Goal: Information Seeking & Learning: Find specific fact

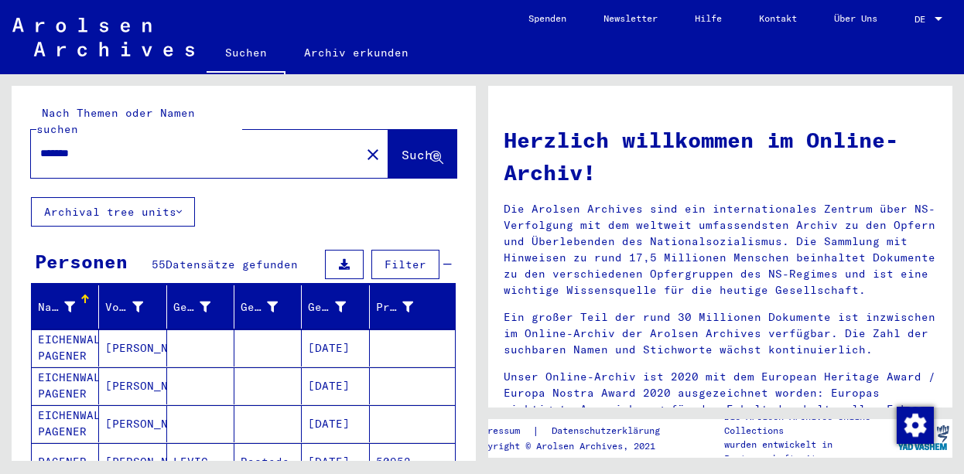
click at [151, 150] on div "*******" at bounding box center [186, 153] width 311 height 35
click at [138, 145] on input "*******" at bounding box center [191, 153] width 302 height 16
click at [401, 147] on span "Suche" at bounding box center [420, 154] width 39 height 15
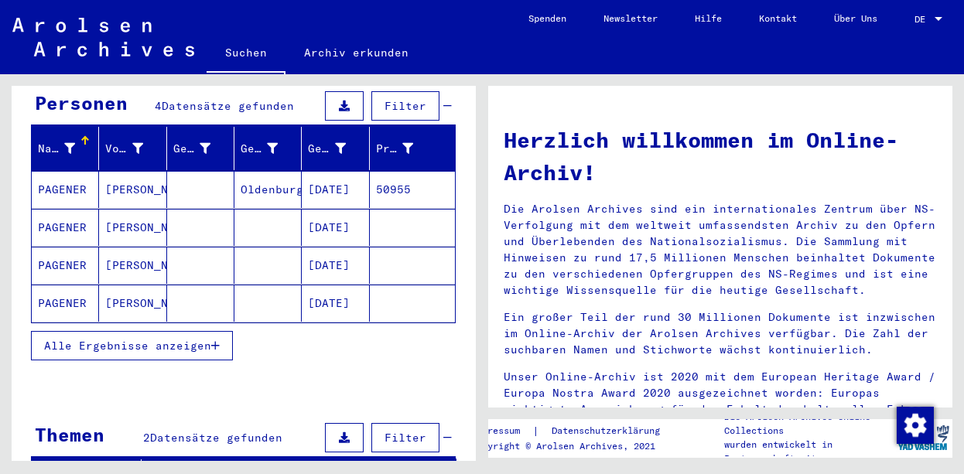
scroll to position [161, 0]
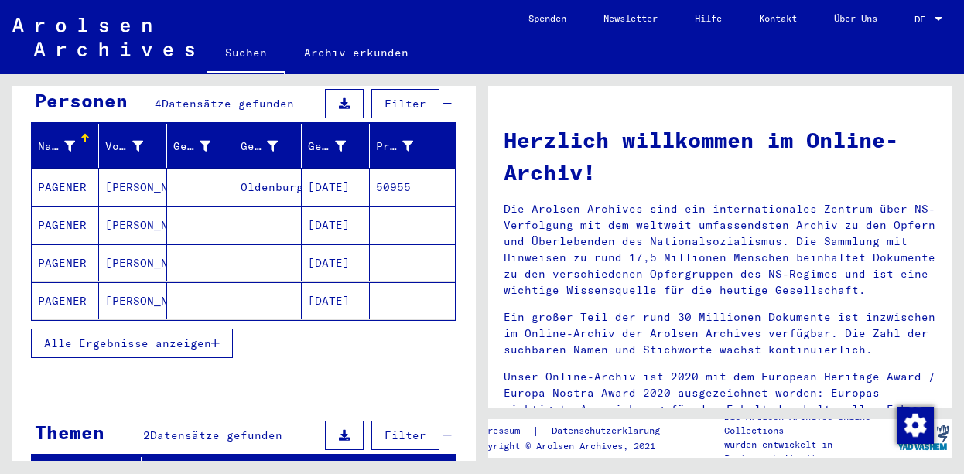
click at [73, 169] on mat-cell "PAGENER" at bounding box center [65, 187] width 67 height 37
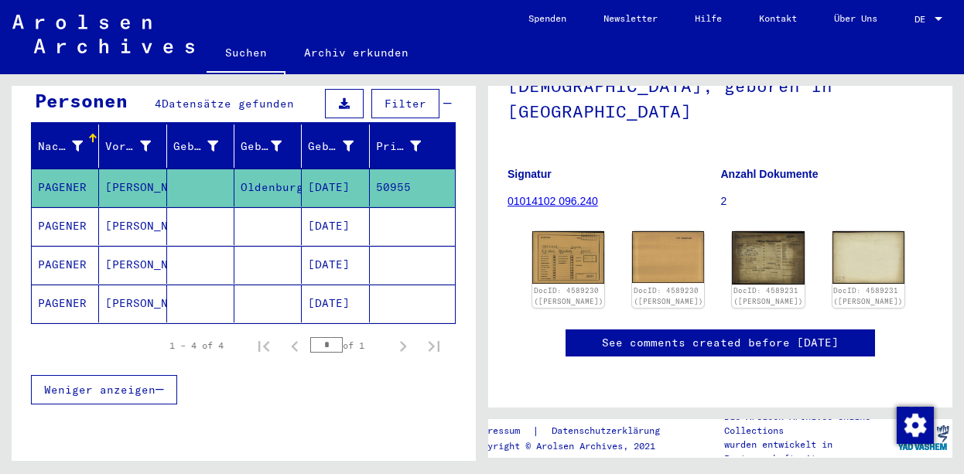
scroll to position [161, 0]
click at [556, 230] on img at bounding box center [569, 257] width 76 height 55
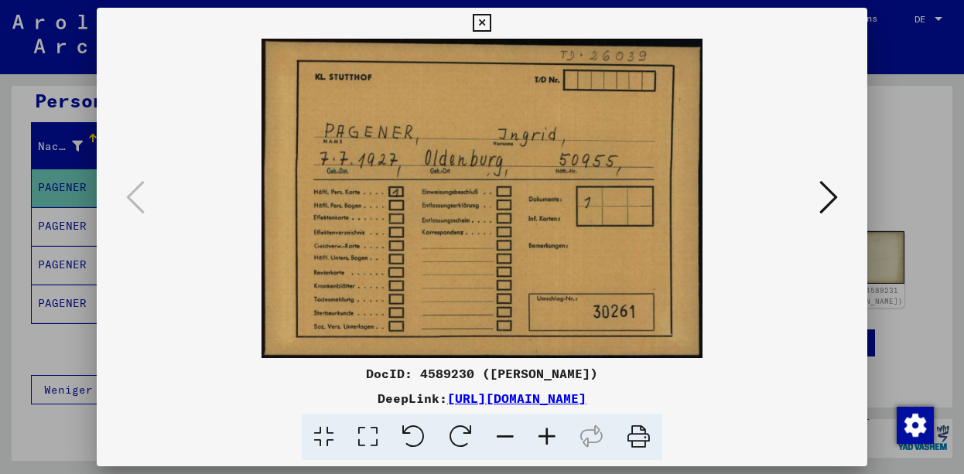
click at [827, 199] on icon at bounding box center [828, 197] width 19 height 37
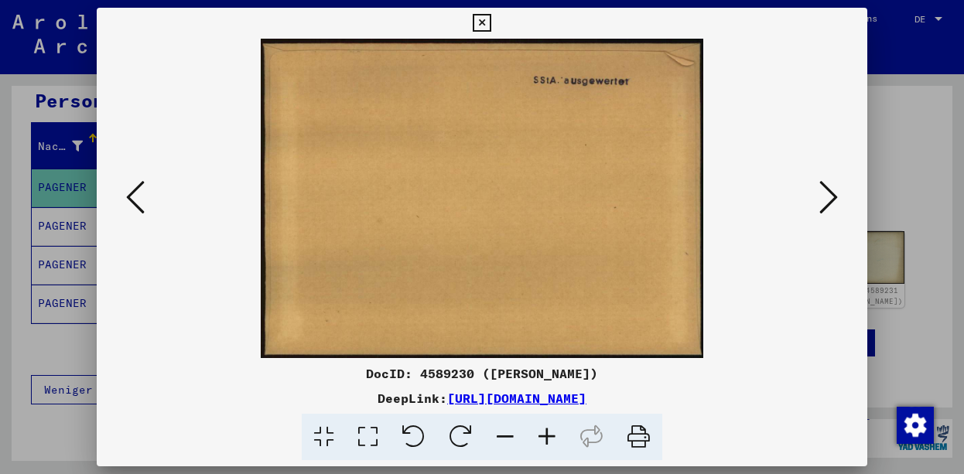
click at [827, 199] on icon at bounding box center [828, 197] width 19 height 37
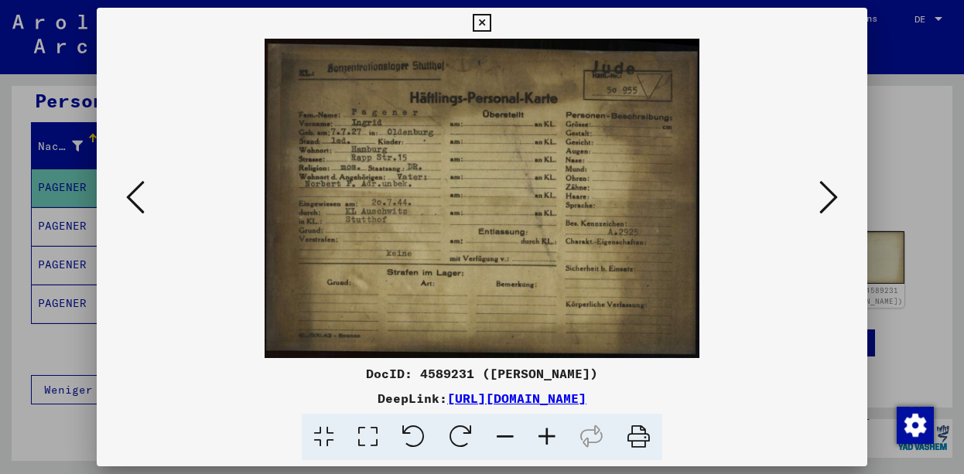
click at [544, 432] on icon at bounding box center [547, 437] width 42 height 47
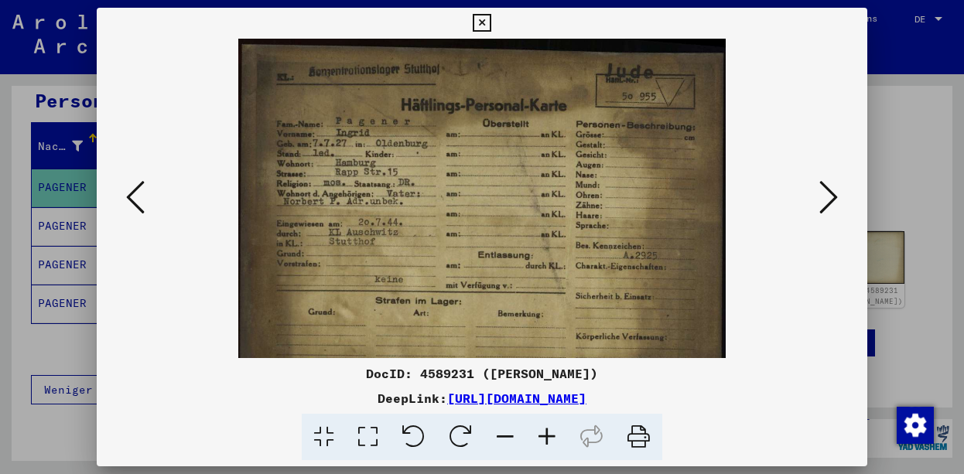
click at [544, 432] on icon at bounding box center [547, 437] width 42 height 47
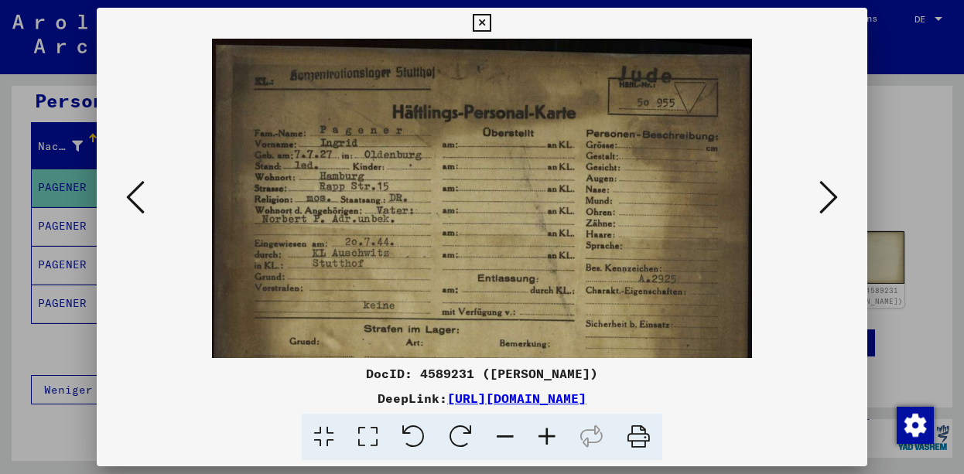
click at [544, 432] on icon at bounding box center [547, 437] width 42 height 47
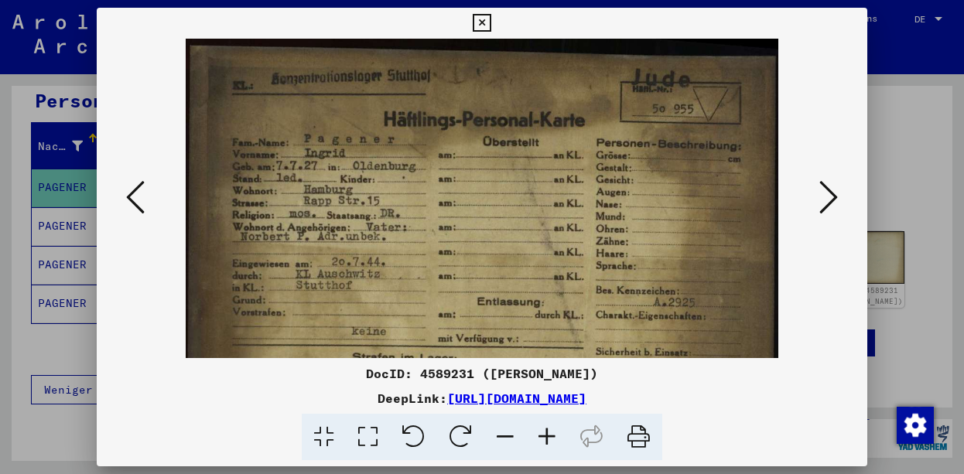
click at [548, 439] on icon at bounding box center [547, 437] width 42 height 47
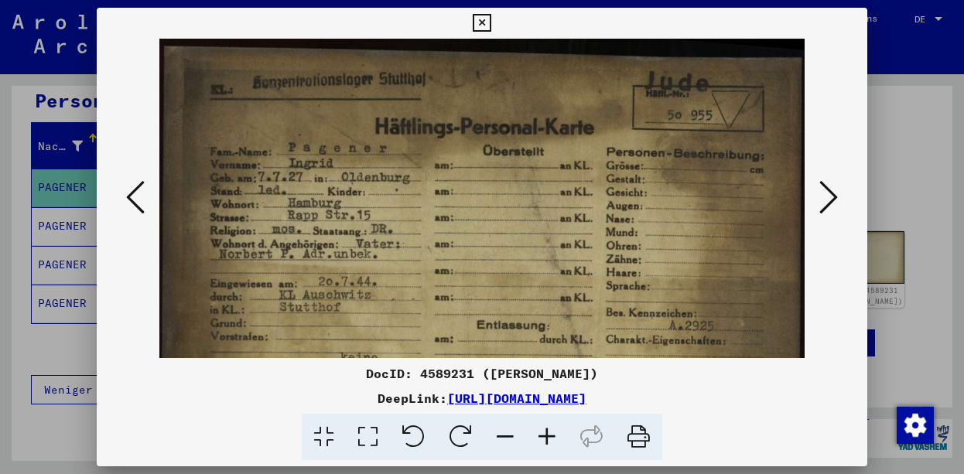
click at [548, 439] on icon at bounding box center [547, 437] width 42 height 47
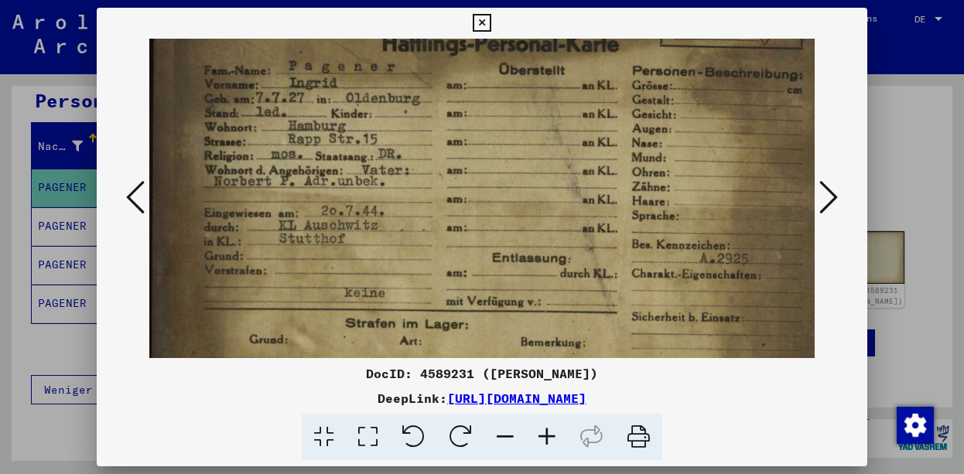
scroll to position [111, 0]
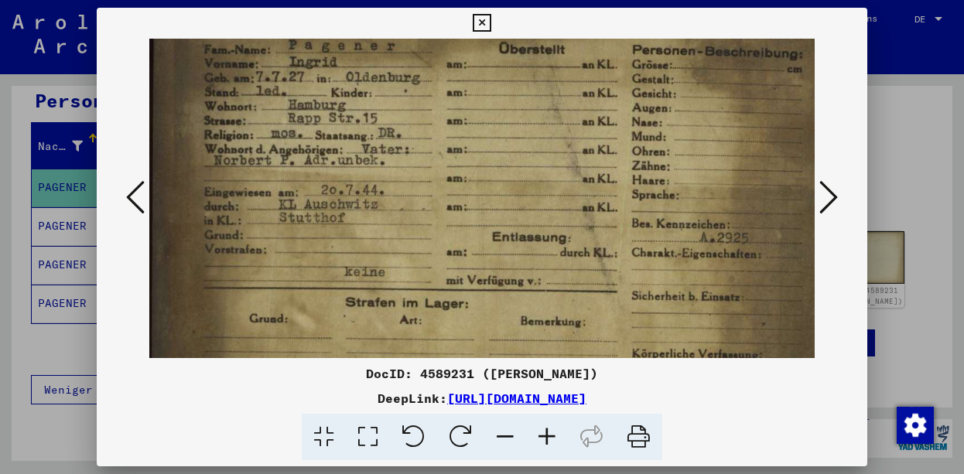
drag, startPoint x: 454, startPoint y: 283, endPoint x: 474, endPoint y: 177, distance: 107.8
click at [474, 177] on img at bounding box center [497, 183] width 697 height 513
click at [545, 437] on icon at bounding box center [547, 437] width 42 height 47
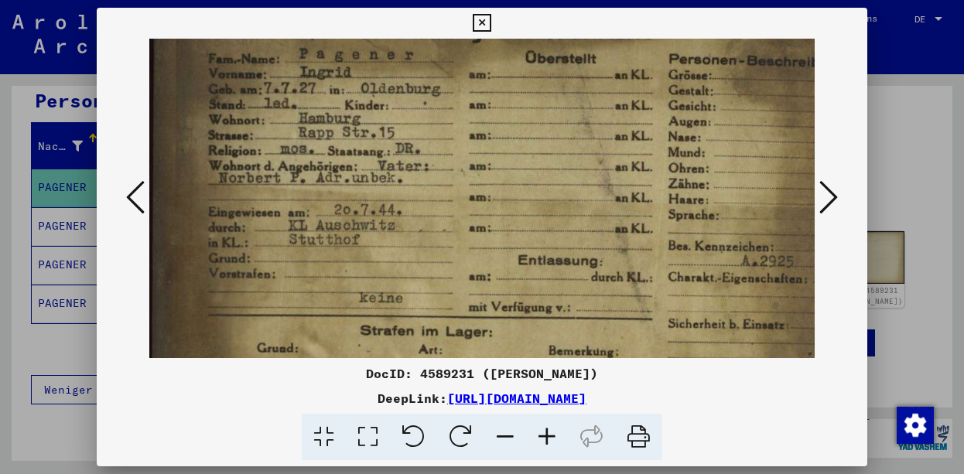
click at [545, 437] on icon at bounding box center [547, 437] width 42 height 47
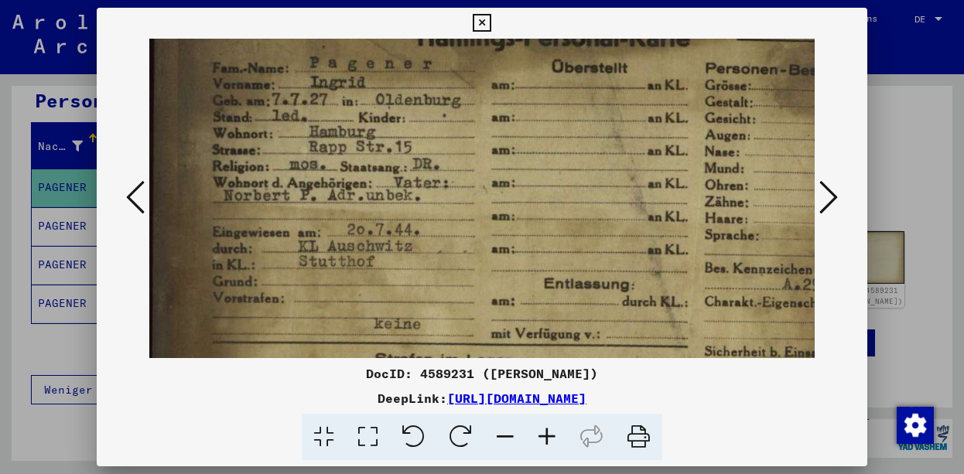
click at [830, 196] on icon at bounding box center [828, 197] width 19 height 37
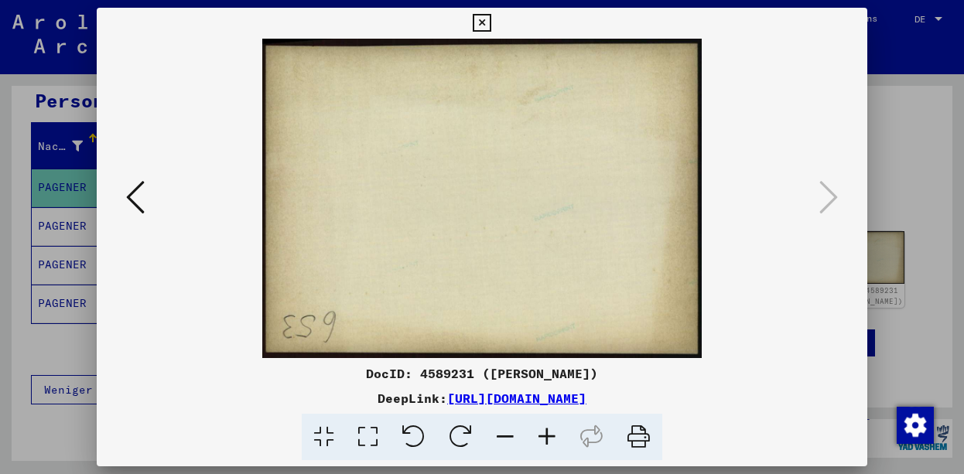
click at [490, 15] on icon at bounding box center [482, 23] width 18 height 19
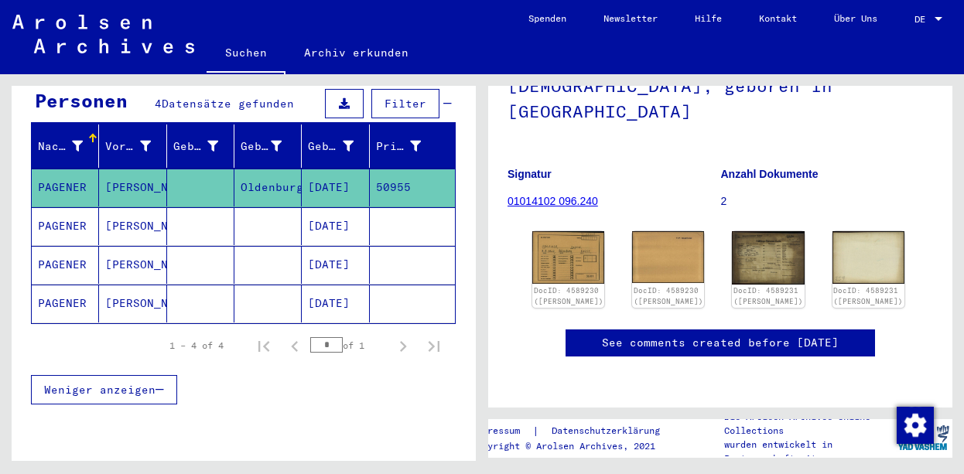
click at [70, 207] on mat-cell "PAGENER" at bounding box center [65, 226] width 67 height 38
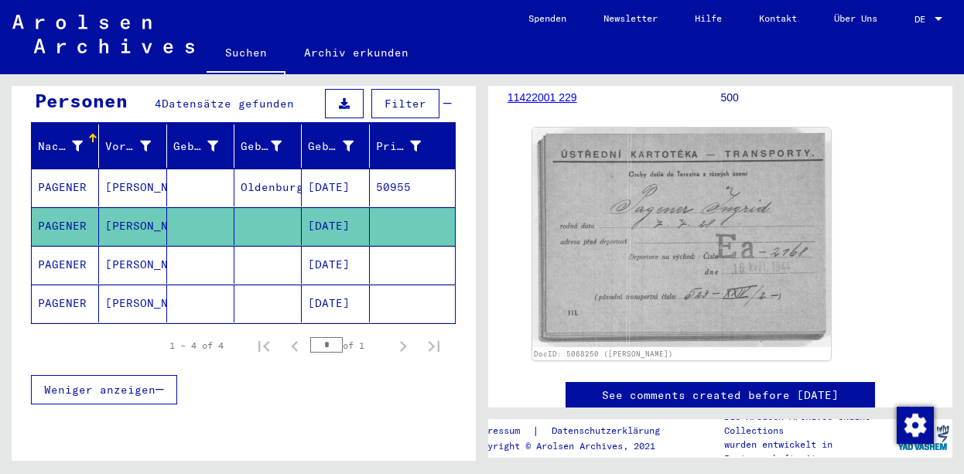
scroll to position [241, 0]
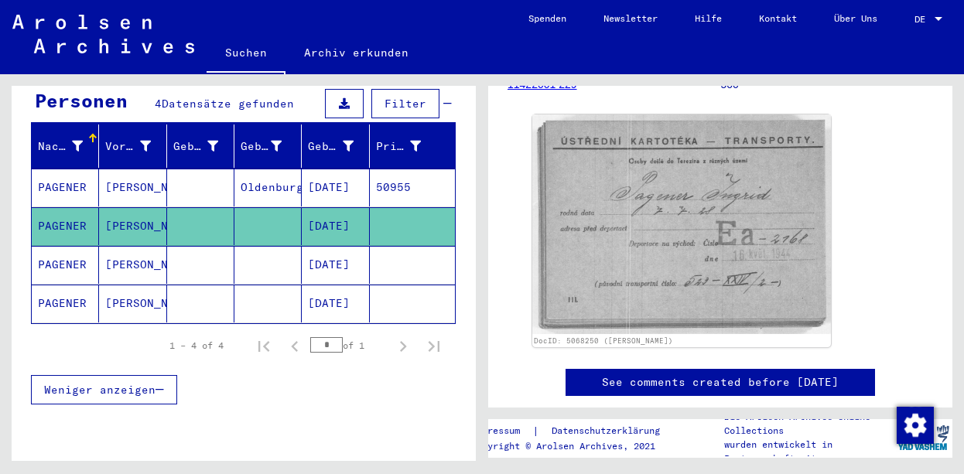
click at [653, 272] on img at bounding box center [681, 224] width 299 height 220
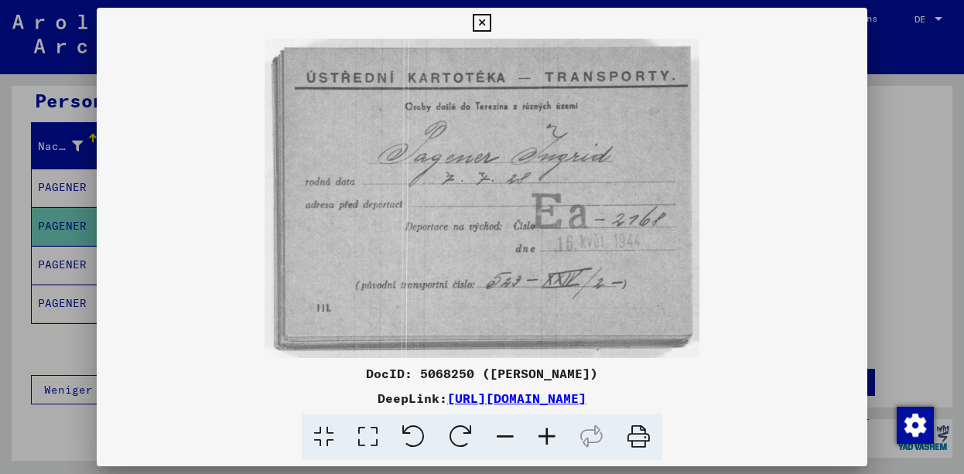
click at [490, 23] on icon at bounding box center [482, 23] width 18 height 19
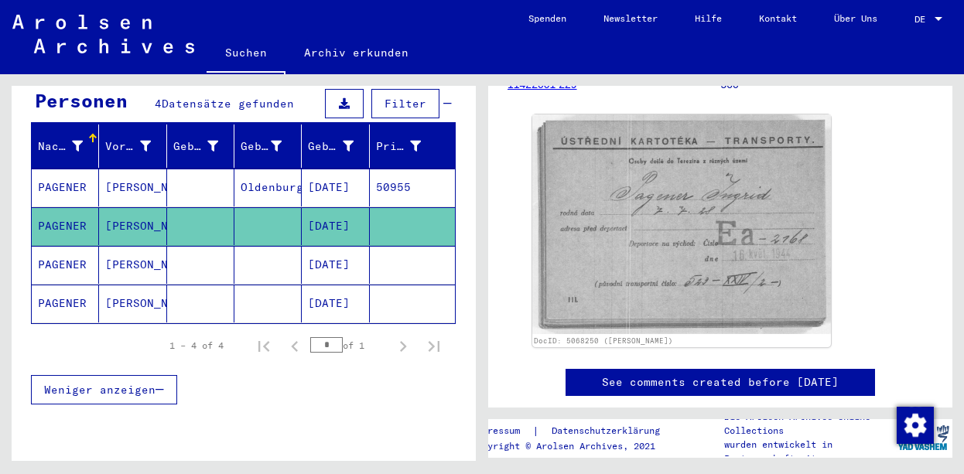
click at [98, 248] on mat-cell "PAGENER" at bounding box center [65, 265] width 67 height 38
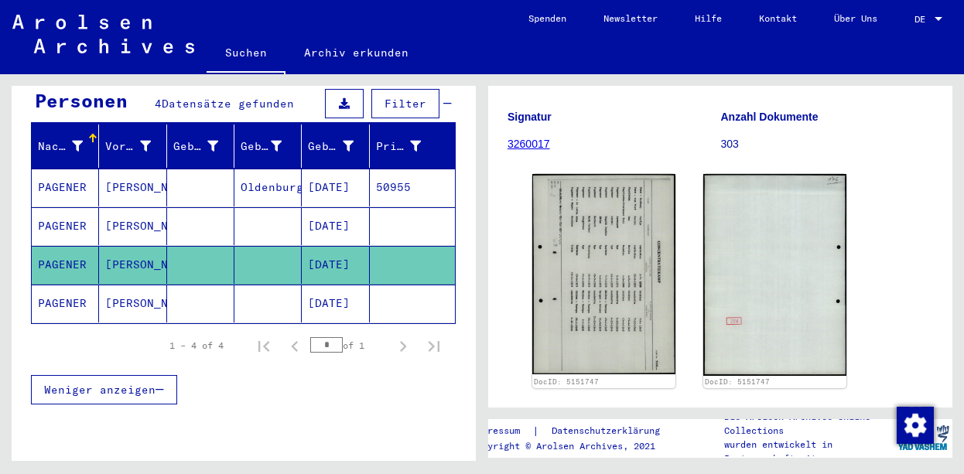
scroll to position [161, 0]
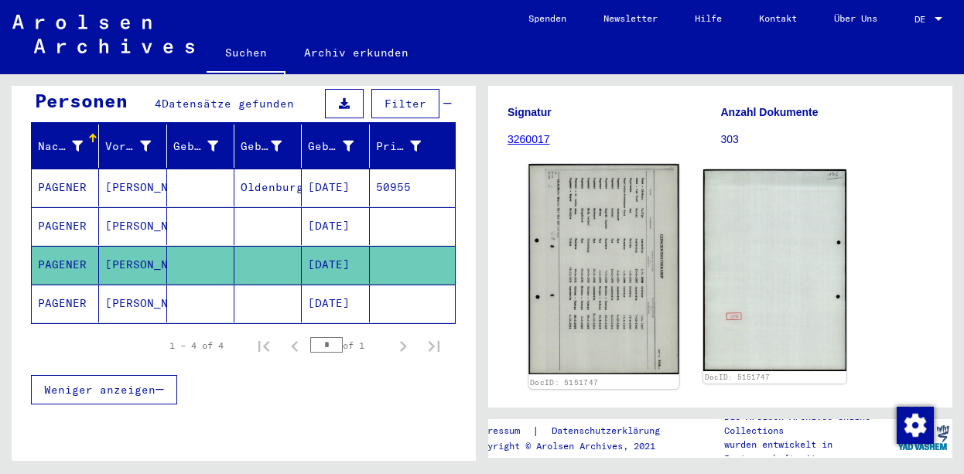
click at [623, 287] on img at bounding box center [603, 269] width 150 height 210
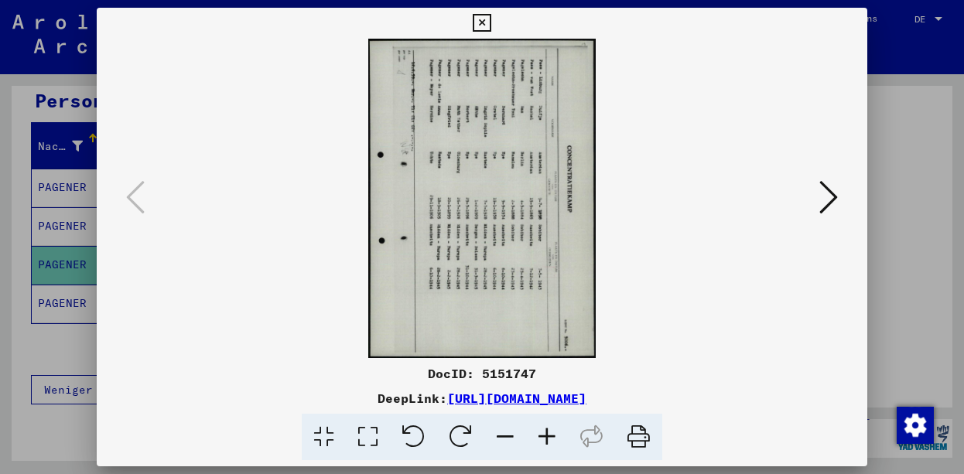
click at [415, 442] on icon at bounding box center [413, 437] width 47 height 47
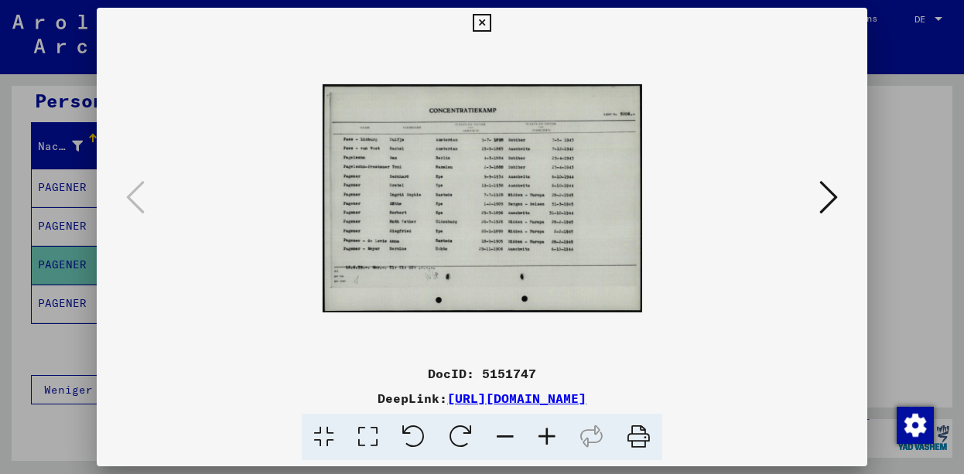
click at [553, 436] on icon at bounding box center [547, 437] width 42 height 47
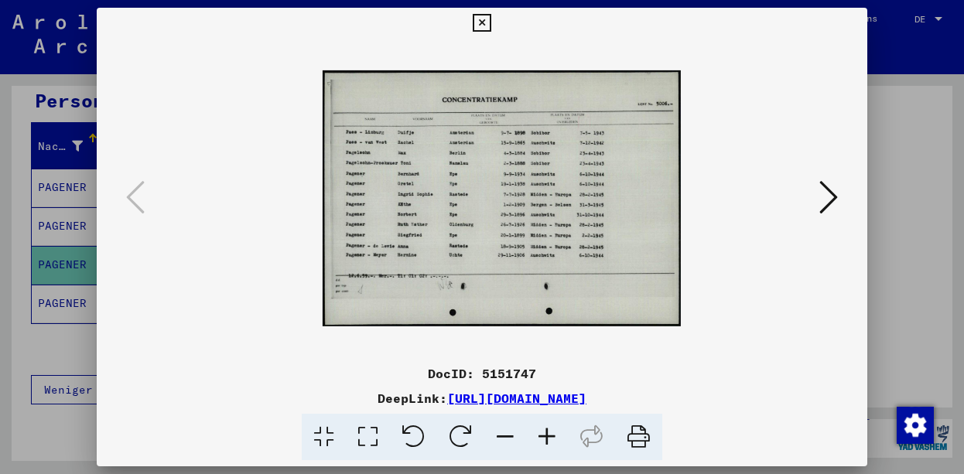
click at [553, 436] on icon at bounding box center [547, 437] width 42 height 47
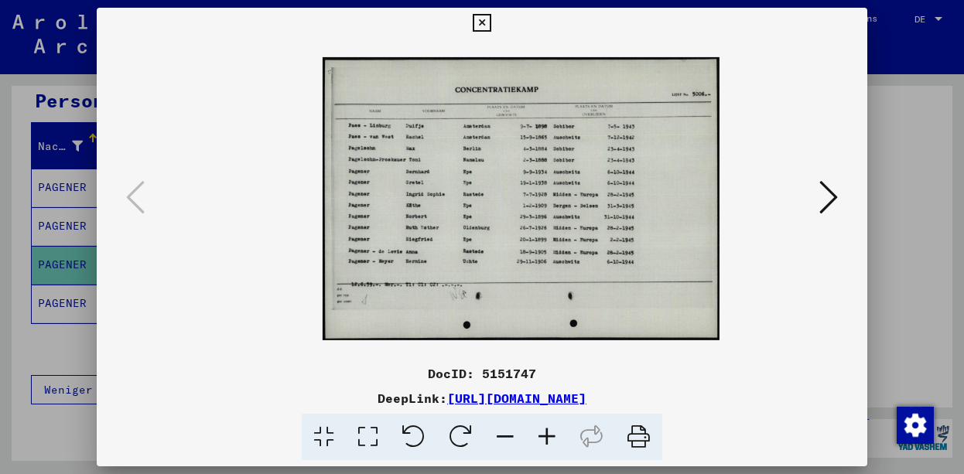
click at [553, 436] on icon at bounding box center [547, 437] width 42 height 47
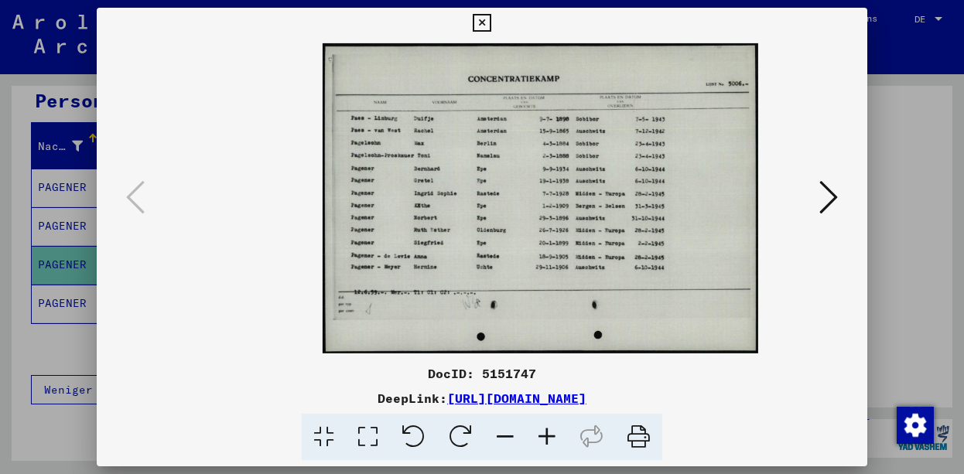
click at [553, 436] on icon at bounding box center [547, 437] width 42 height 47
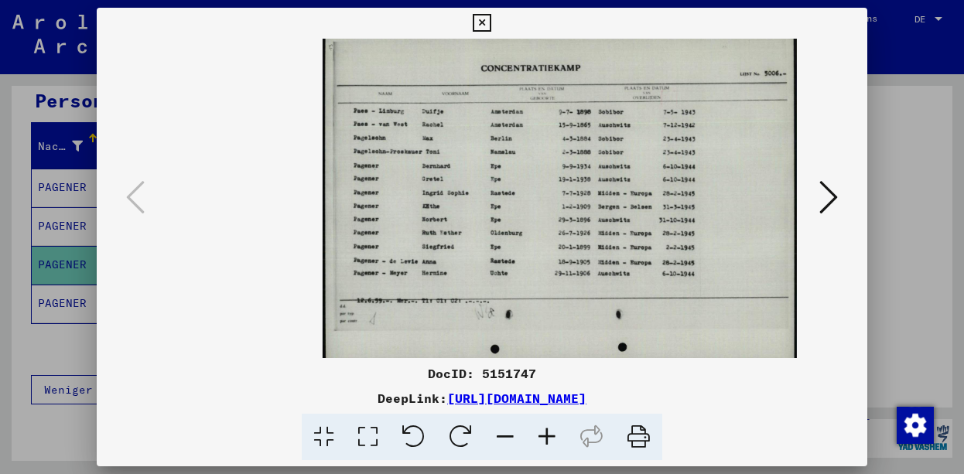
click at [553, 436] on icon at bounding box center [547, 437] width 42 height 47
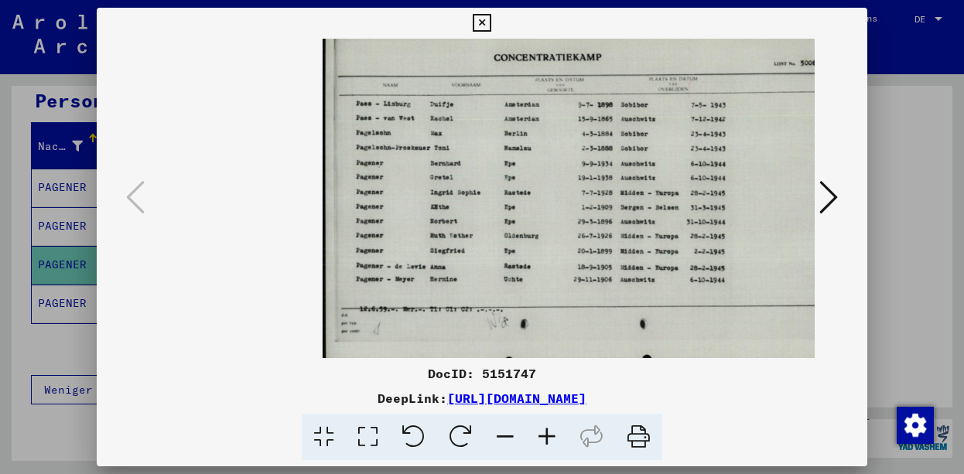
click at [553, 436] on icon at bounding box center [547, 437] width 42 height 47
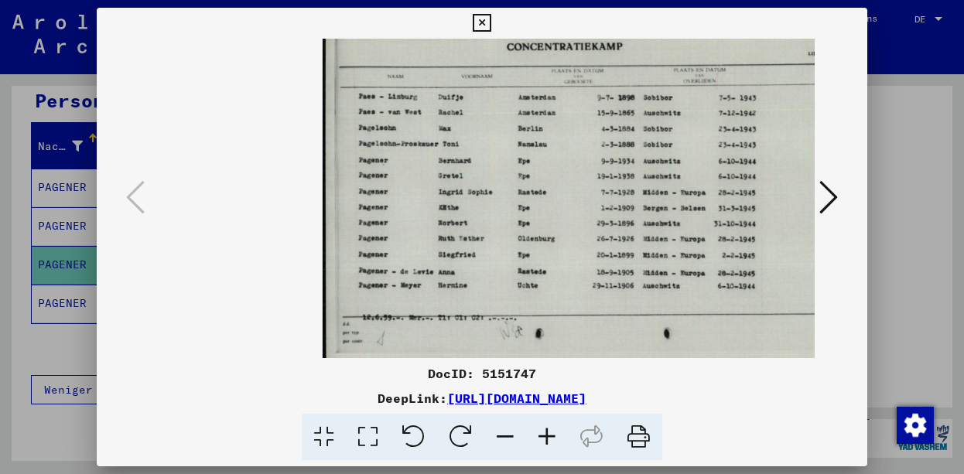
click at [553, 436] on icon at bounding box center [547, 437] width 42 height 47
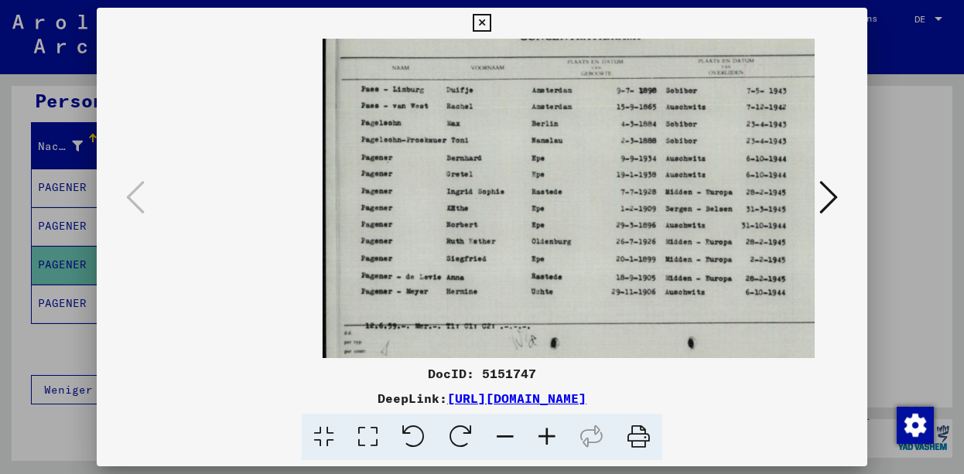
click at [544, 434] on icon at bounding box center [547, 437] width 42 height 47
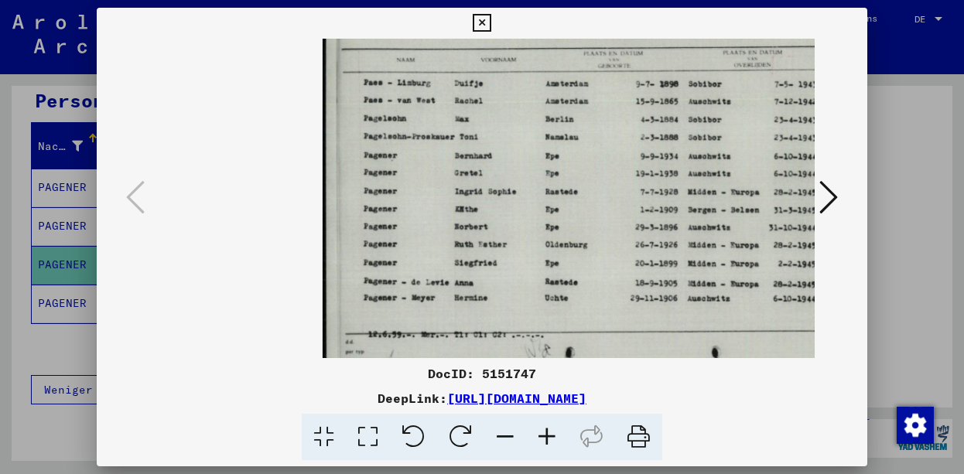
click at [544, 434] on icon at bounding box center [547, 437] width 42 height 47
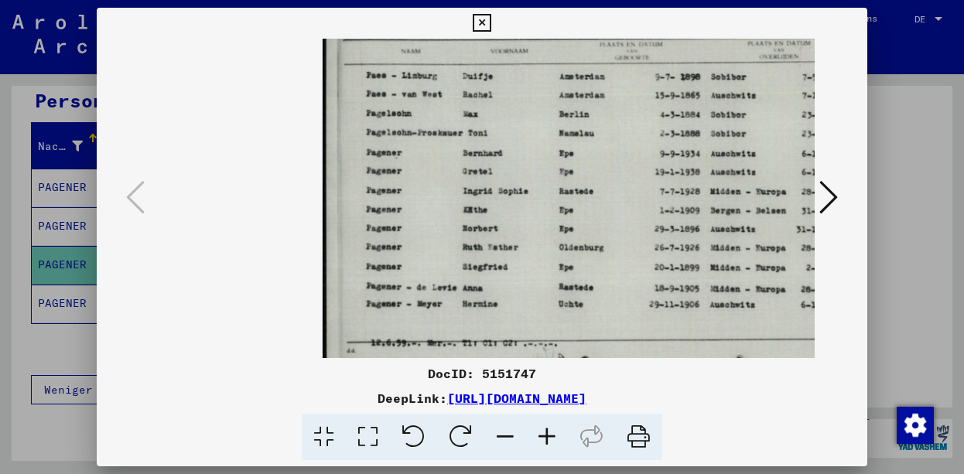
click at [544, 434] on icon at bounding box center [547, 437] width 42 height 47
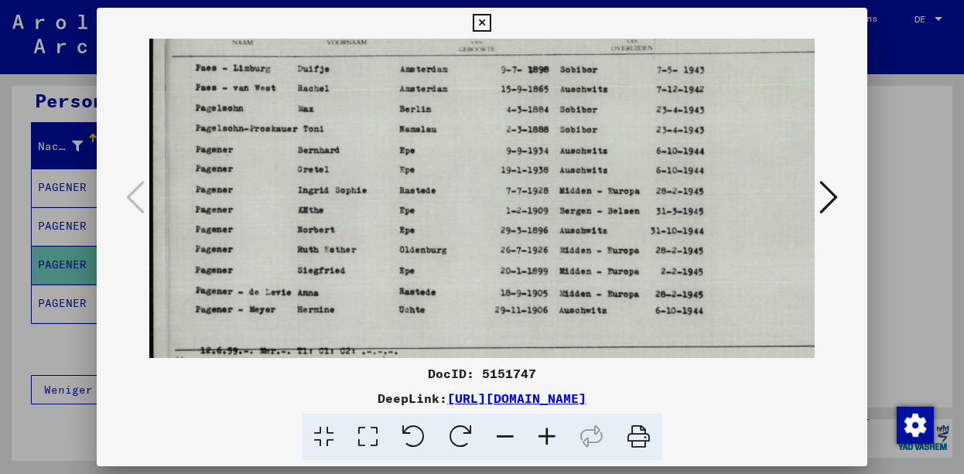
scroll to position [0, 183]
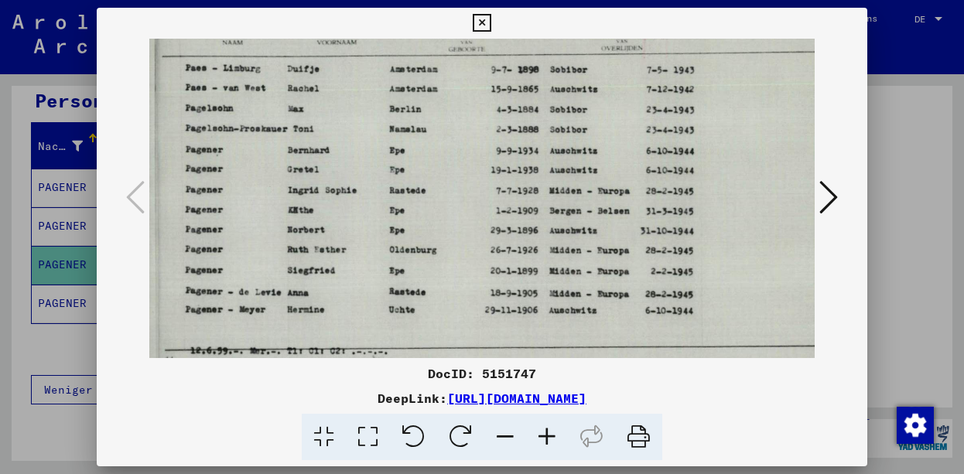
drag, startPoint x: 630, startPoint y: 163, endPoint x: 452, endPoint y: 174, distance: 179.0
click at [452, 174] on img at bounding box center [491, 198] width 706 height 504
click at [834, 197] on icon at bounding box center [828, 197] width 19 height 37
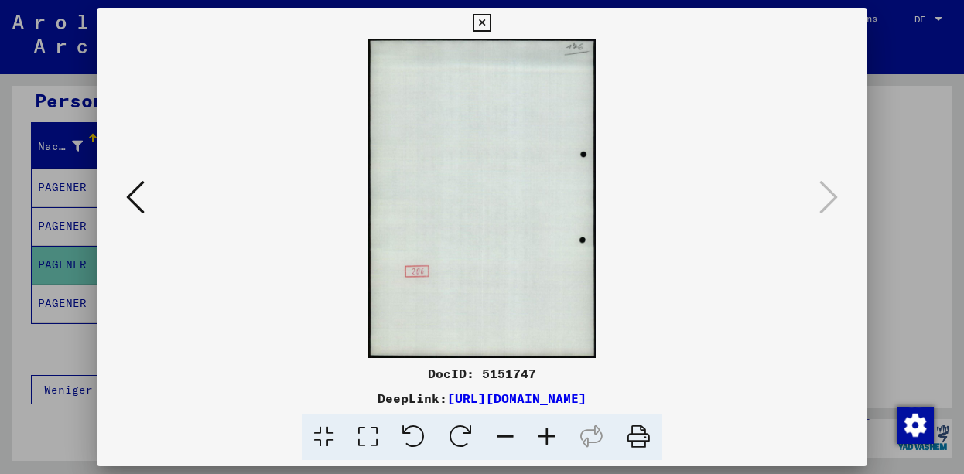
scroll to position [0, 0]
click at [490, 26] on icon at bounding box center [482, 23] width 18 height 19
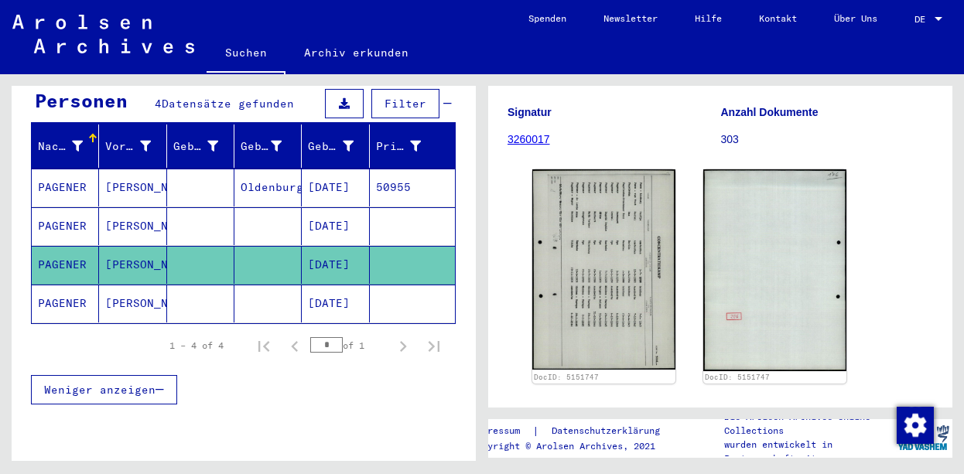
click at [69, 285] on mat-cell "PAGENER" at bounding box center [65, 304] width 67 height 38
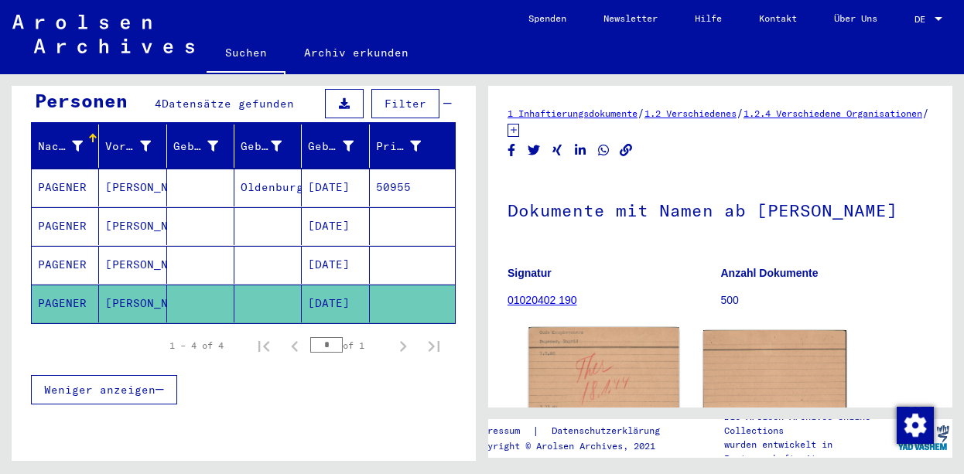
click at [575, 354] on img at bounding box center [603, 377] width 150 height 101
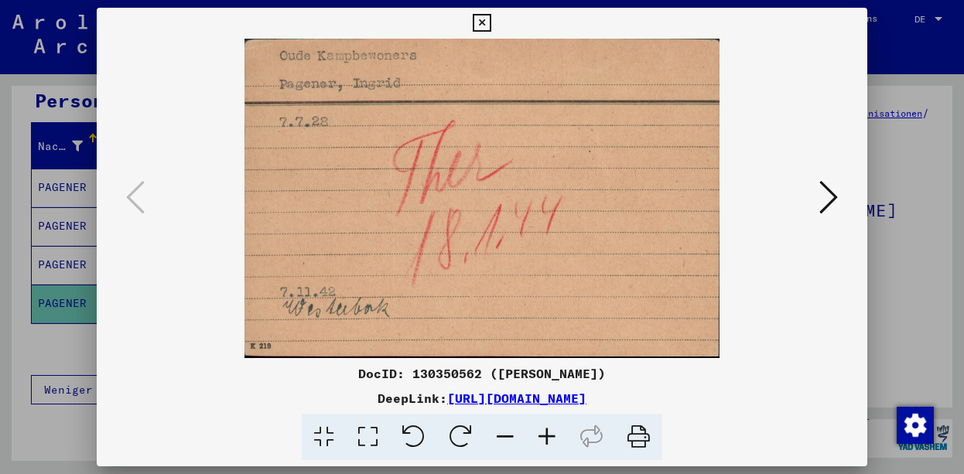
click at [834, 202] on icon at bounding box center [828, 197] width 19 height 37
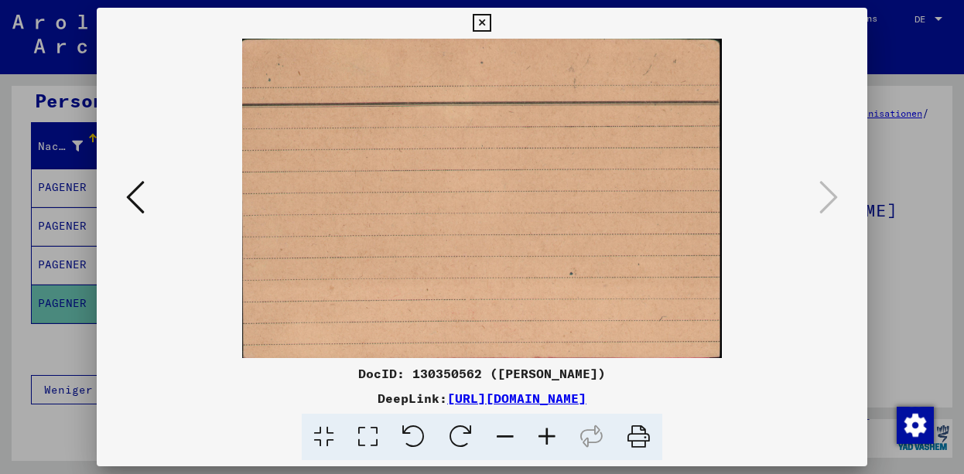
click at [128, 206] on icon at bounding box center [135, 197] width 19 height 37
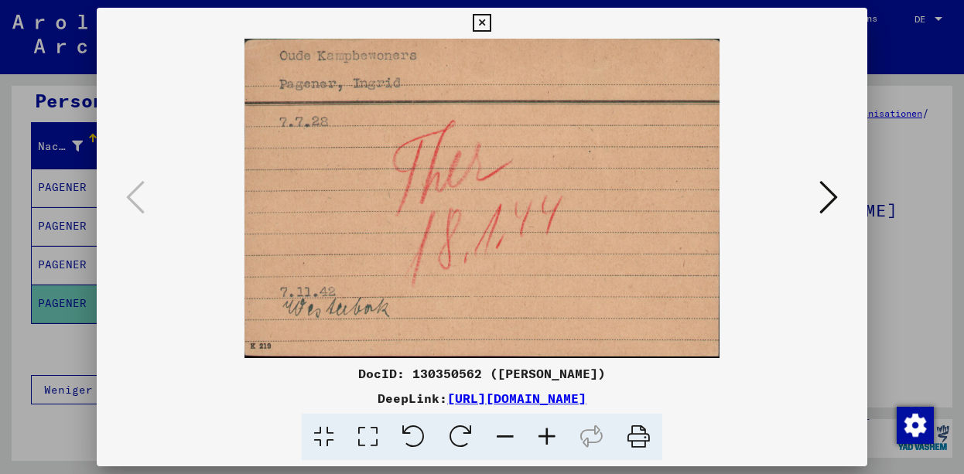
click at [490, 19] on icon at bounding box center [482, 23] width 18 height 19
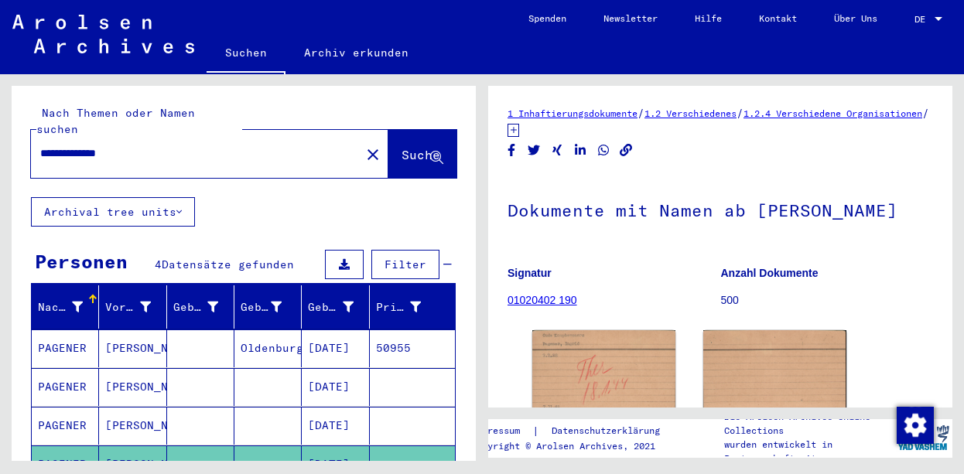
click at [229, 145] on input "**********" at bounding box center [195, 153] width 311 height 16
type input "**********"
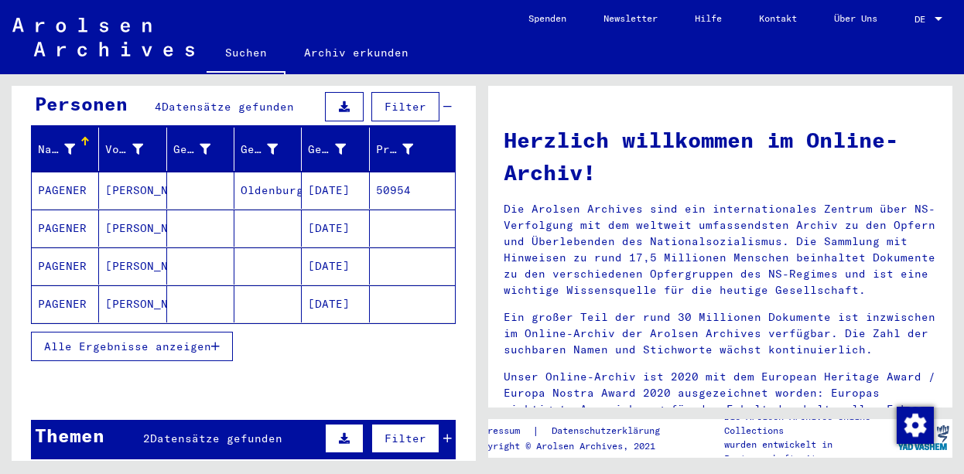
scroll to position [161, 0]
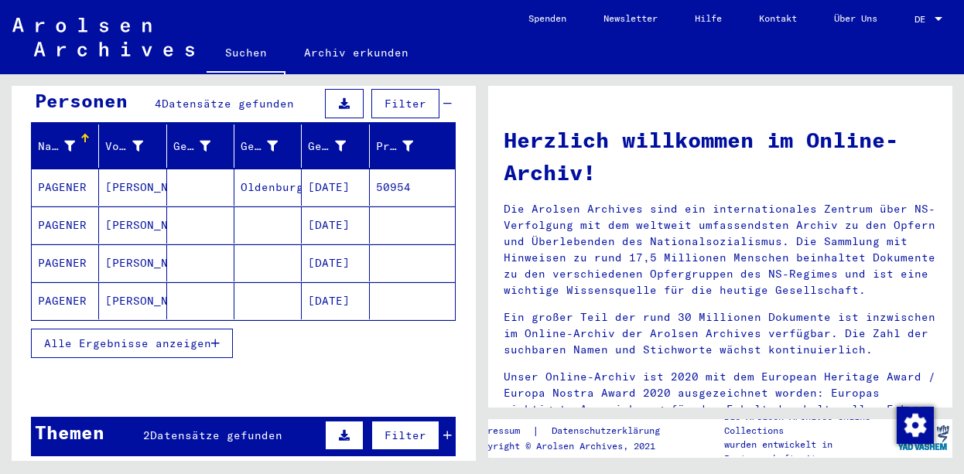
click at [66, 169] on mat-cell "PAGENER" at bounding box center [65, 187] width 67 height 37
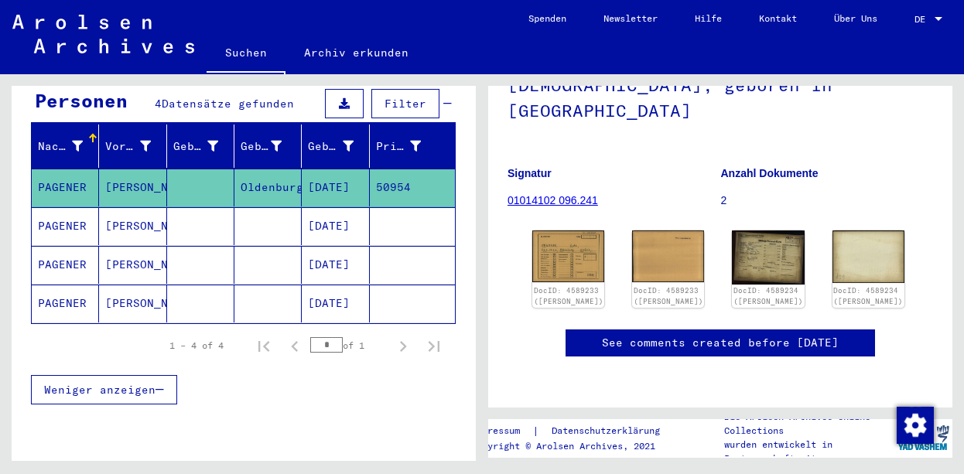
scroll to position [80, 0]
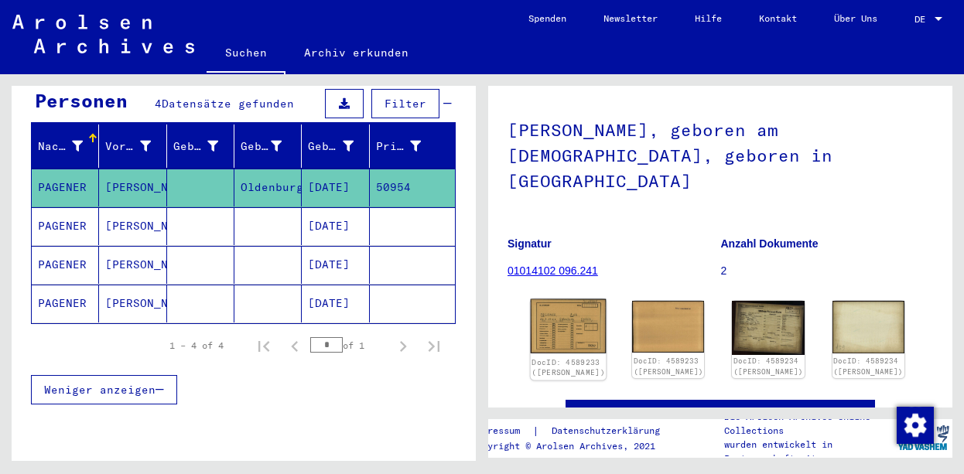
click at [556, 301] on img at bounding box center [569, 326] width 76 height 54
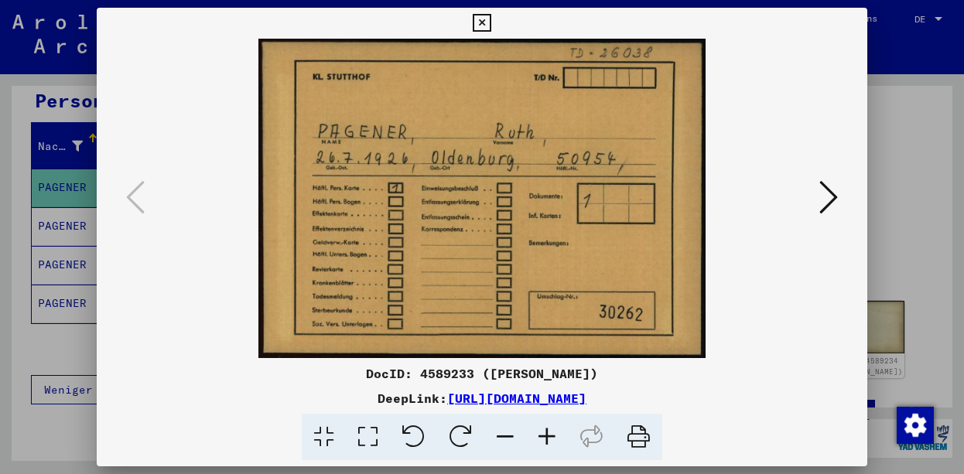
click at [838, 204] on icon at bounding box center [828, 197] width 19 height 37
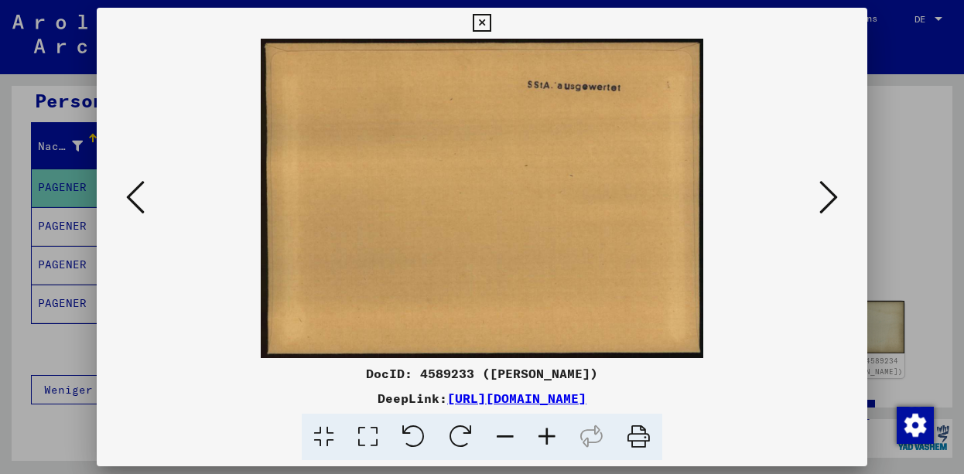
click at [838, 204] on icon at bounding box center [828, 197] width 19 height 37
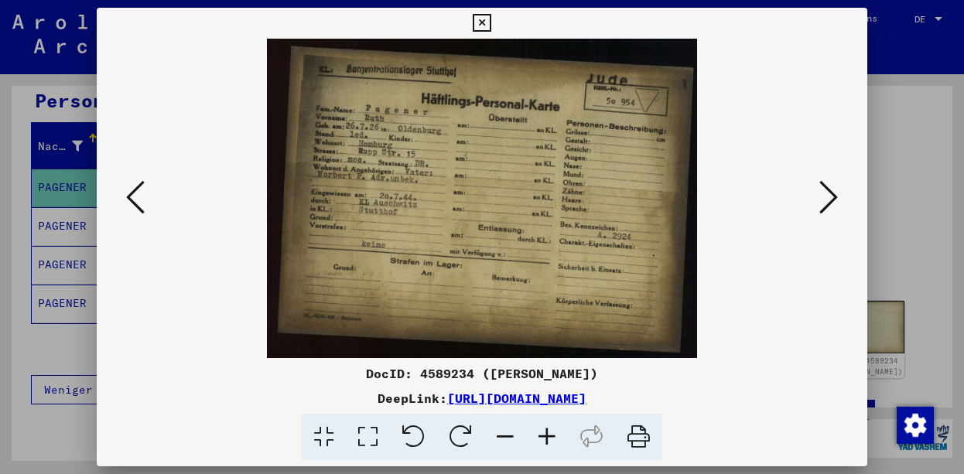
click at [547, 432] on icon at bounding box center [547, 437] width 42 height 47
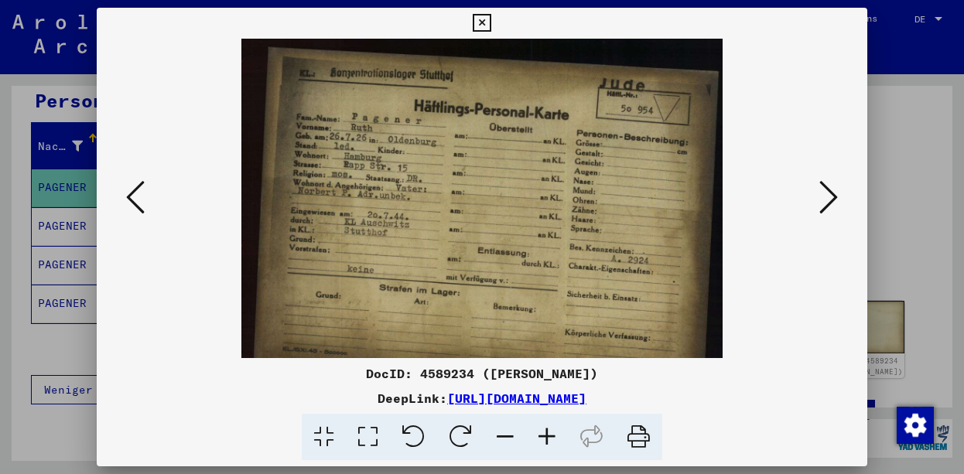
click at [547, 432] on icon at bounding box center [547, 437] width 42 height 47
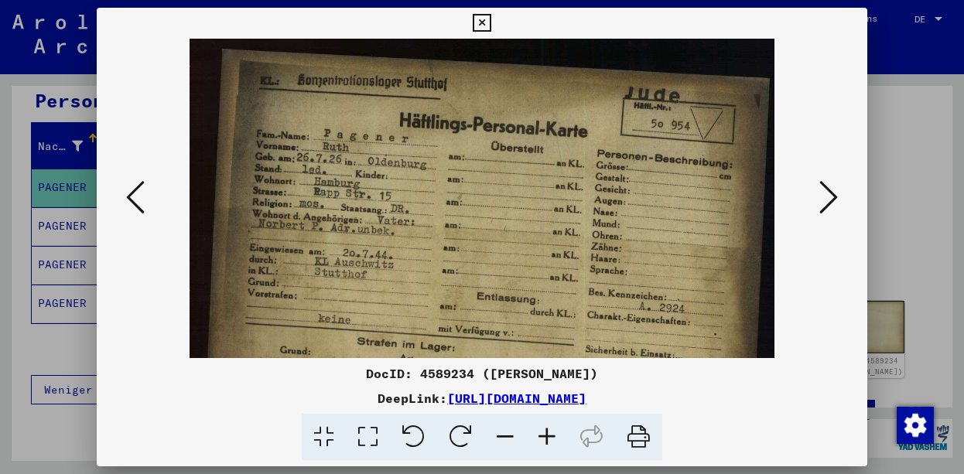
click at [547, 432] on icon at bounding box center [547, 437] width 42 height 47
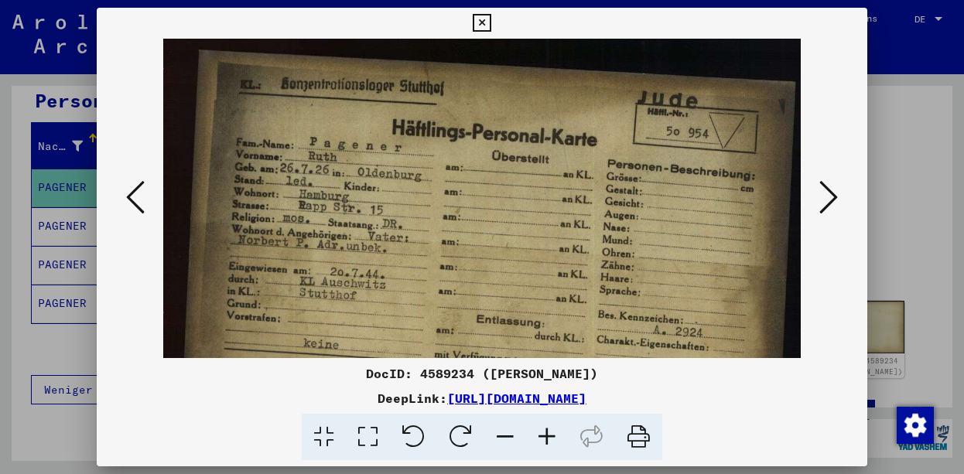
click at [836, 199] on icon at bounding box center [828, 197] width 19 height 37
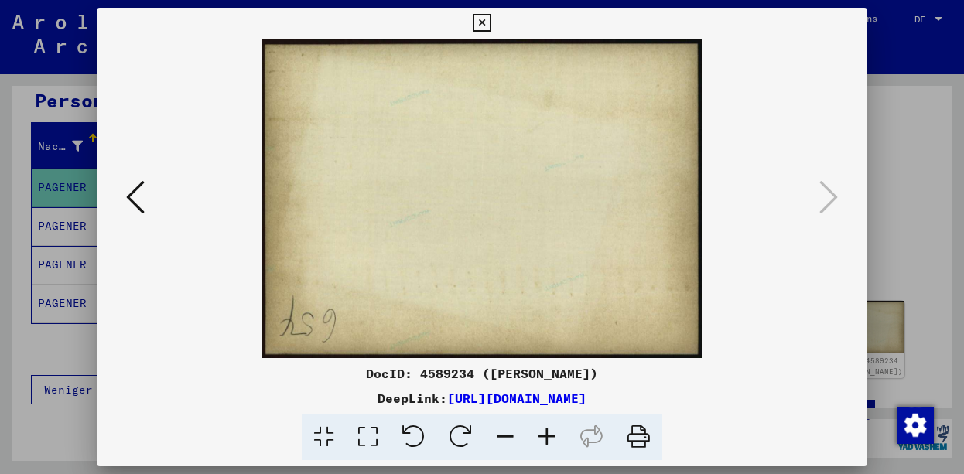
click at [490, 21] on icon at bounding box center [482, 23] width 18 height 19
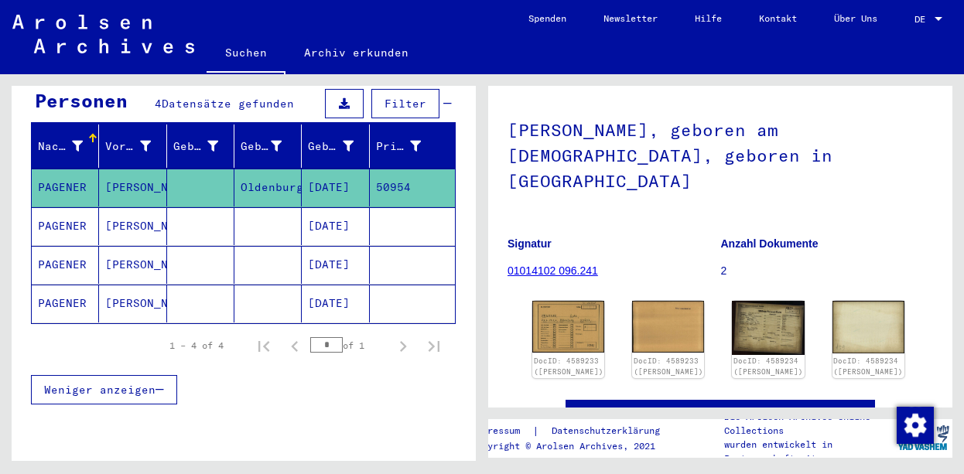
click at [67, 207] on mat-cell "PAGENER" at bounding box center [65, 226] width 67 height 38
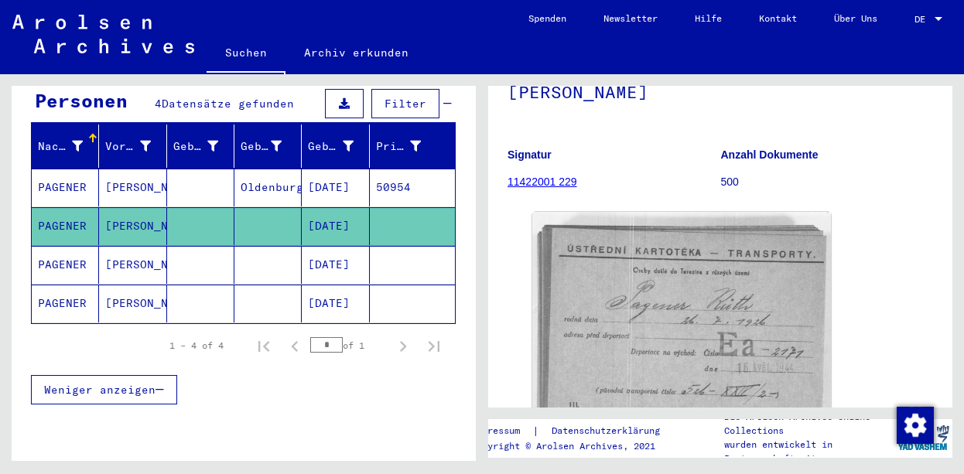
scroll to position [161, 0]
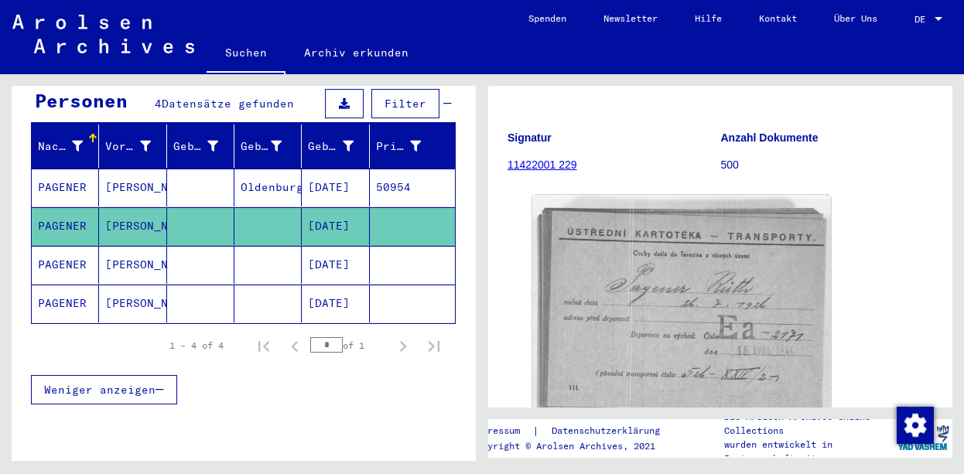
click at [672, 239] on img at bounding box center [681, 309] width 299 height 229
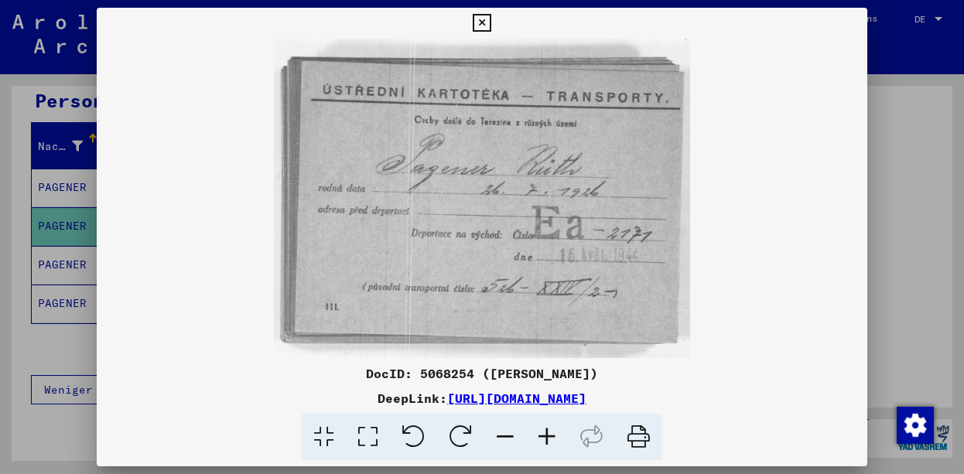
click at [490, 18] on icon at bounding box center [482, 23] width 18 height 19
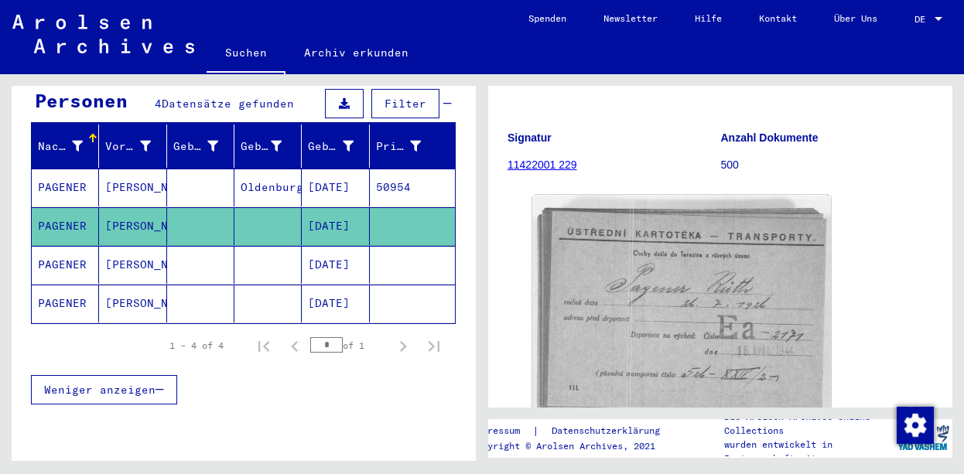
click at [132, 246] on mat-cell "[PERSON_NAME]" at bounding box center [132, 265] width 67 height 38
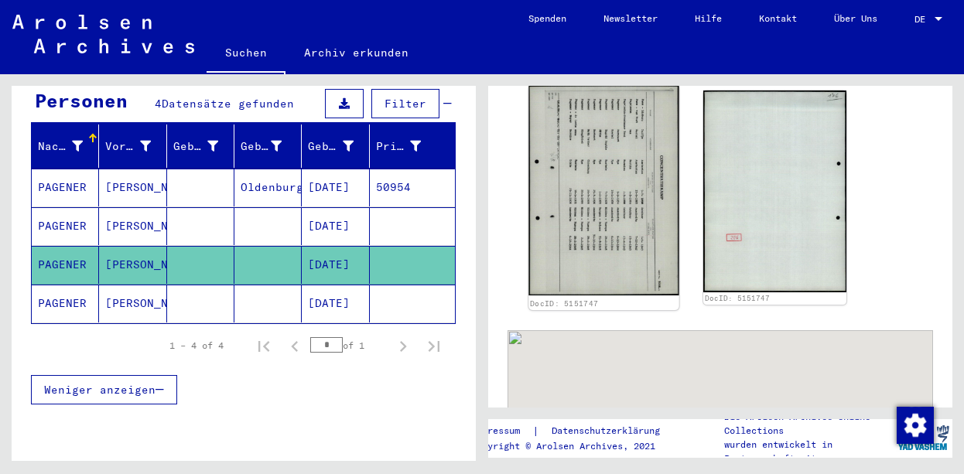
scroll to position [241, 0]
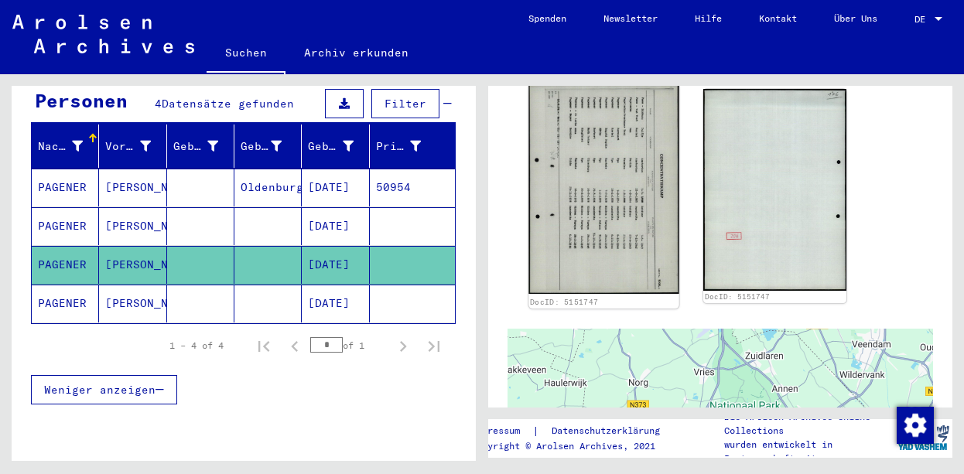
click at [602, 220] on img at bounding box center [603, 189] width 150 height 210
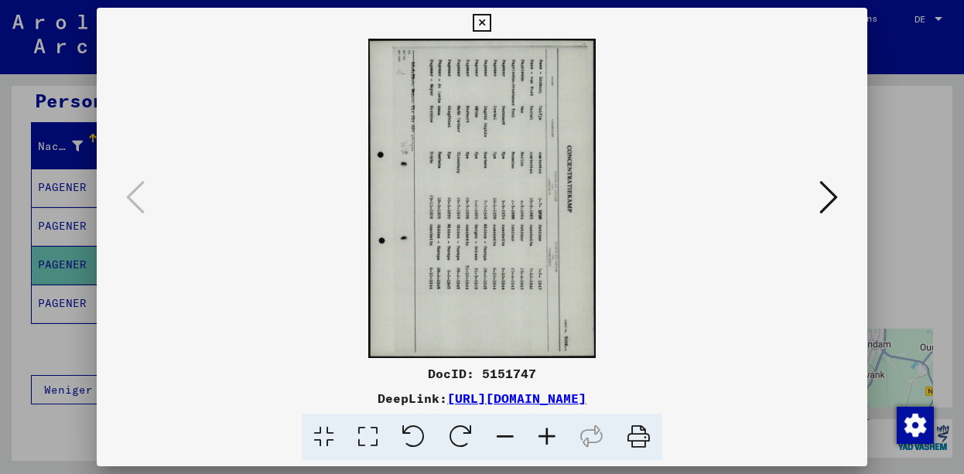
click at [408, 430] on icon at bounding box center [413, 437] width 47 height 47
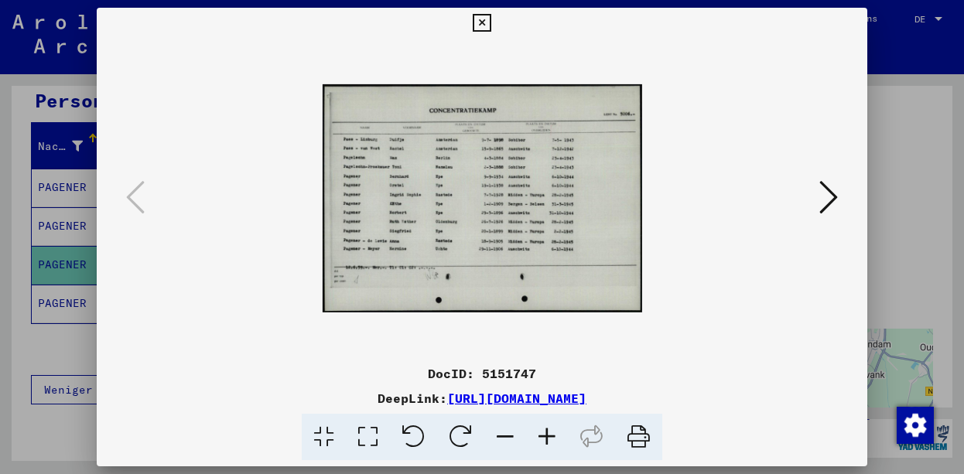
click at [553, 439] on icon at bounding box center [547, 437] width 42 height 47
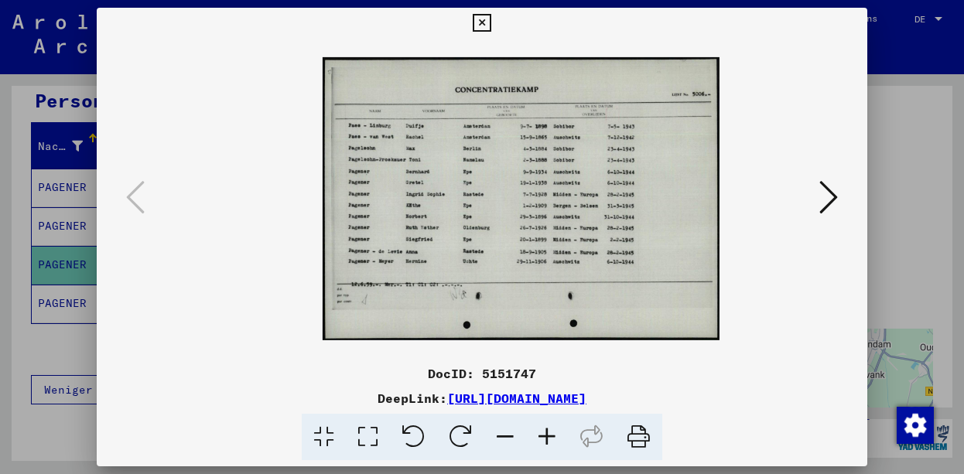
click at [553, 439] on icon at bounding box center [547, 437] width 42 height 47
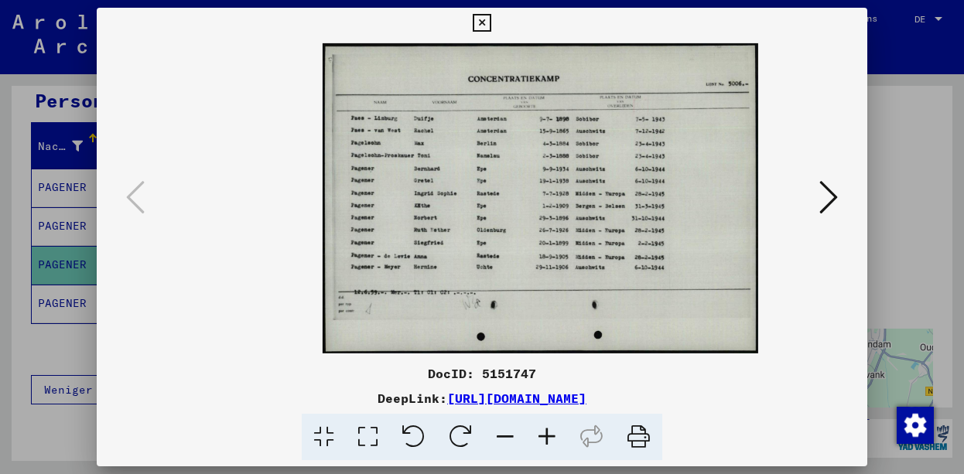
click at [553, 439] on icon at bounding box center [547, 437] width 42 height 47
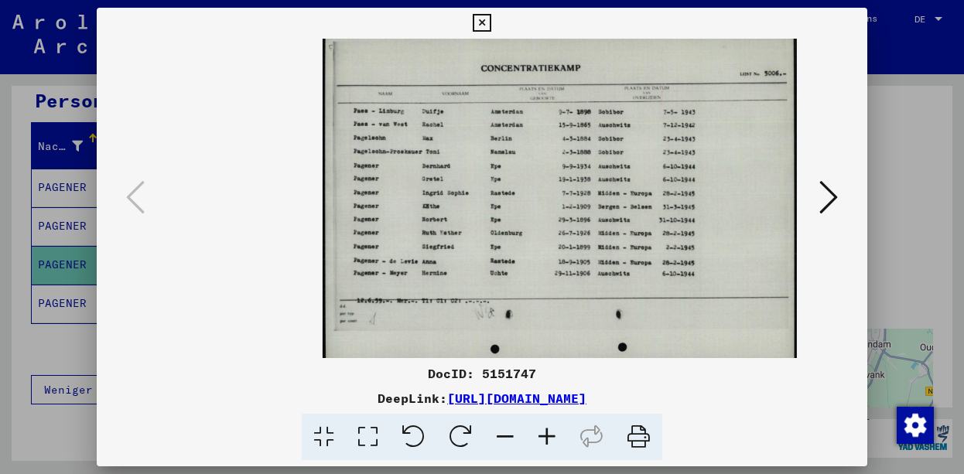
click at [553, 439] on icon at bounding box center [547, 437] width 42 height 47
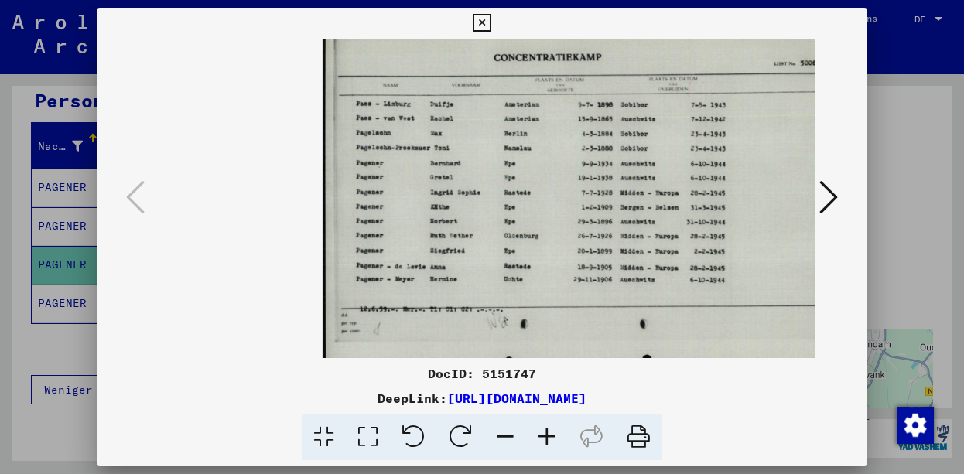
click at [553, 439] on icon at bounding box center [547, 437] width 42 height 47
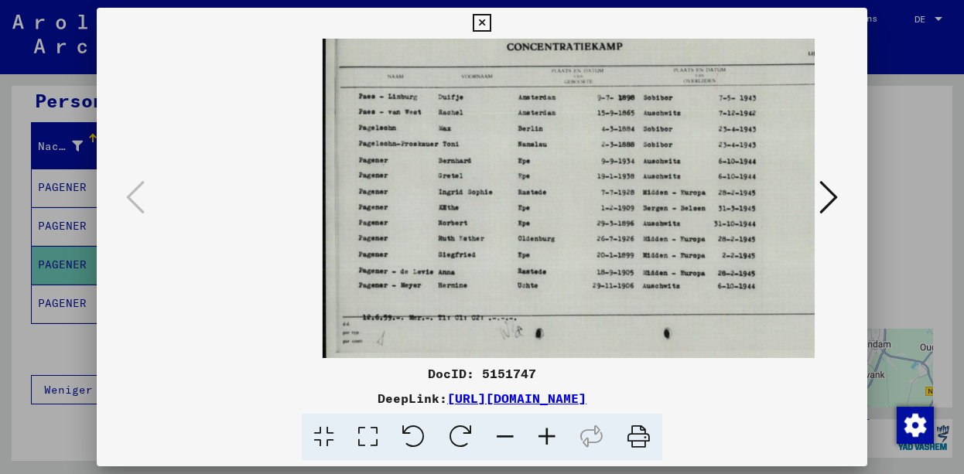
click at [553, 439] on icon at bounding box center [547, 437] width 42 height 47
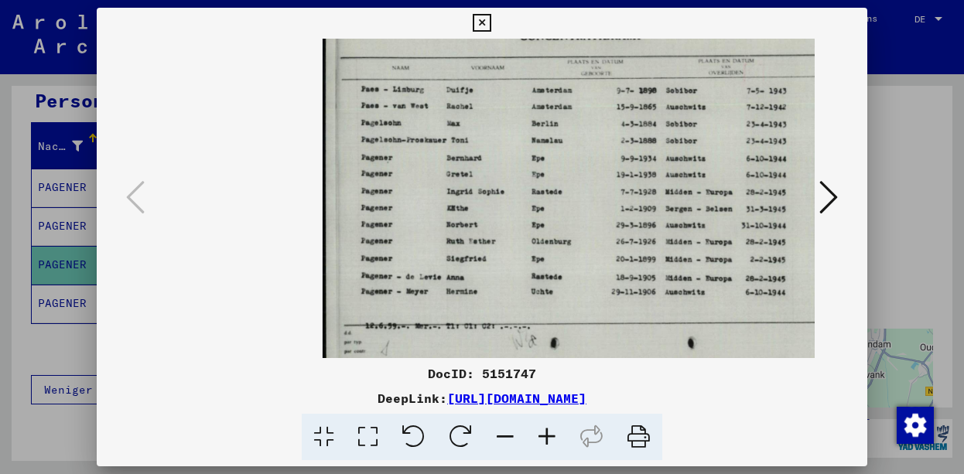
click at [553, 439] on icon at bounding box center [547, 437] width 42 height 47
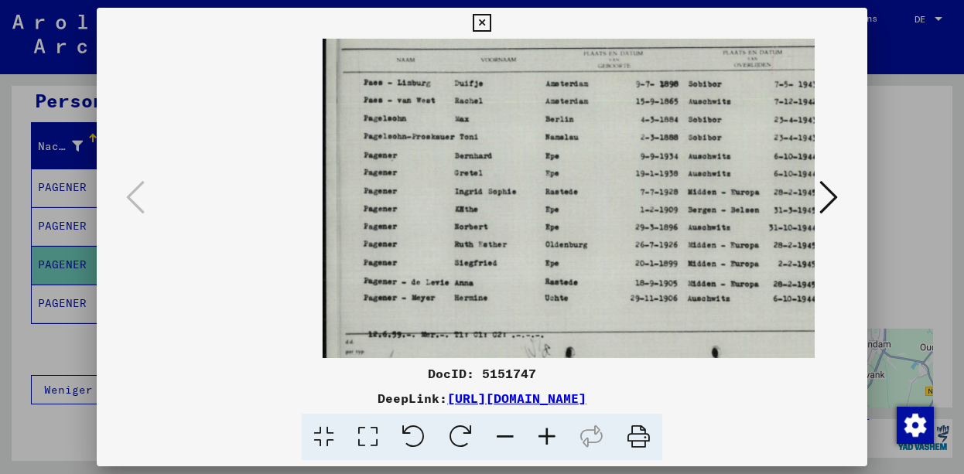
click at [553, 439] on icon at bounding box center [547, 437] width 42 height 47
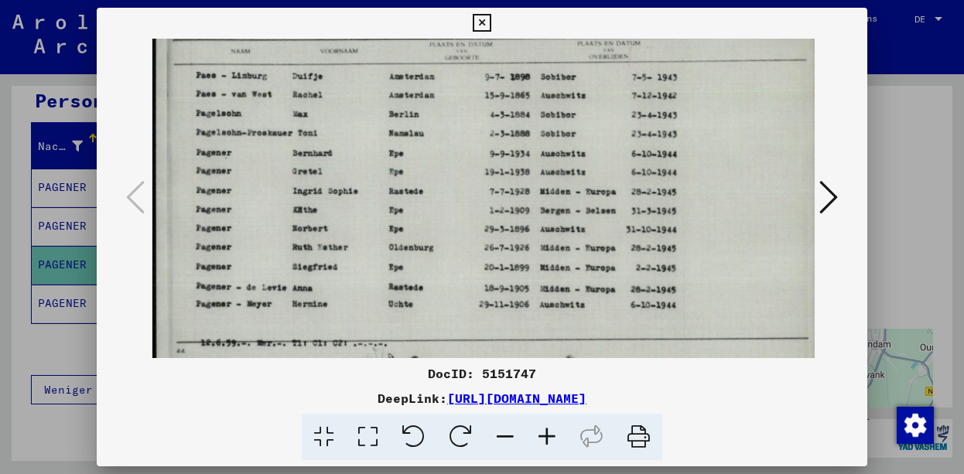
scroll to position [2, 172]
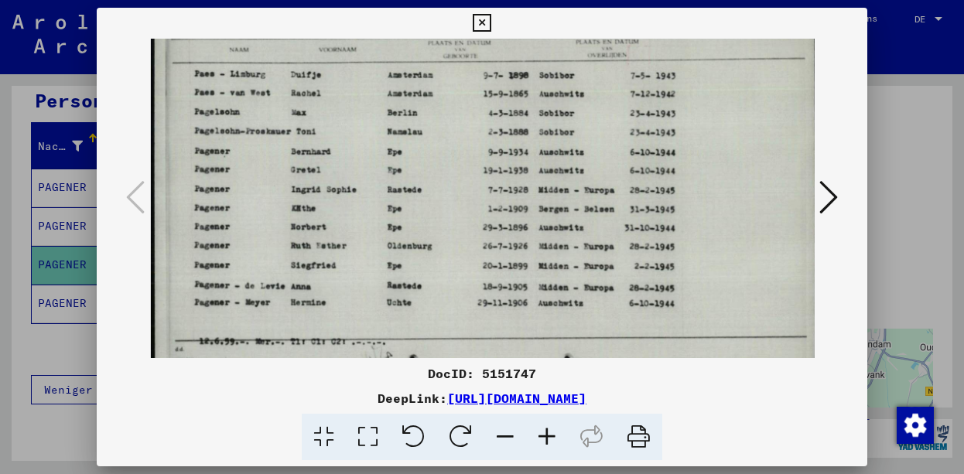
drag, startPoint x: 596, startPoint y: 258, endPoint x: 406, endPoint y: 259, distance: 190.3
click at [406, 259] on img at bounding box center [483, 196] width 667 height 476
click at [490, 19] on icon at bounding box center [482, 23] width 18 height 19
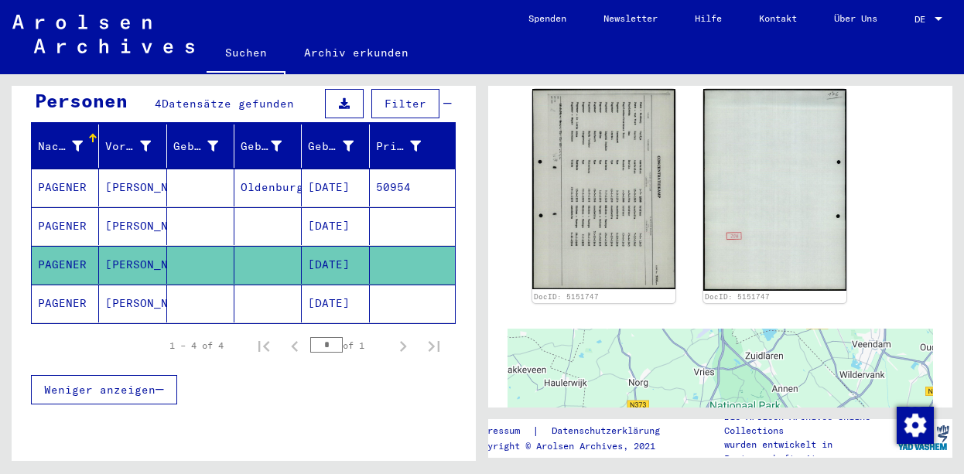
click at [41, 285] on mat-cell "PAGENER" at bounding box center [65, 304] width 67 height 38
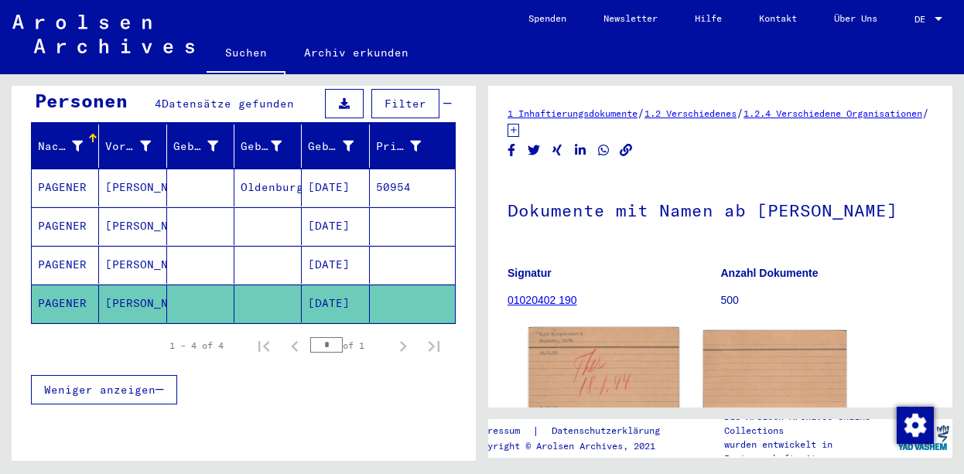
click at [576, 364] on img at bounding box center [603, 377] width 150 height 101
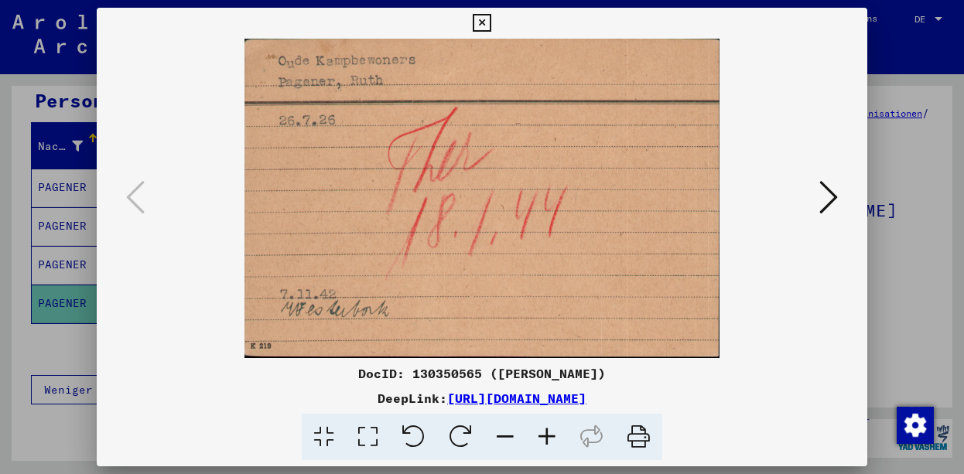
click at [490, 23] on icon at bounding box center [482, 23] width 18 height 19
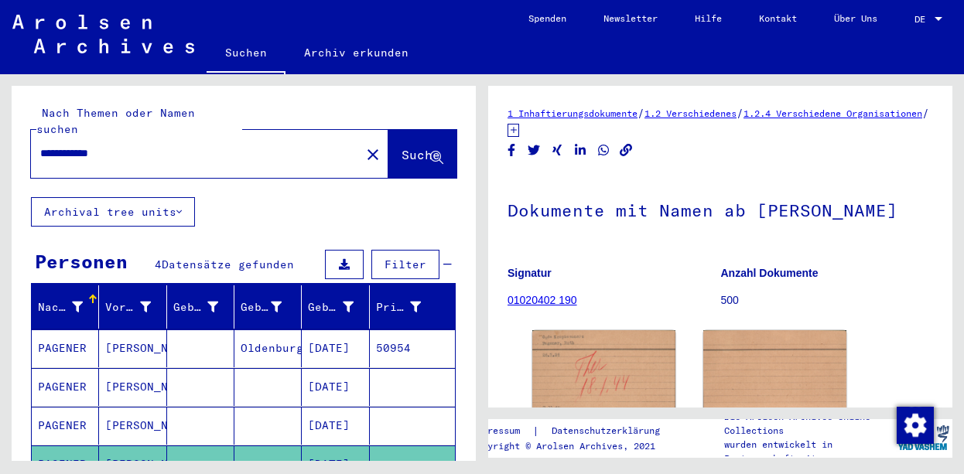
click at [168, 145] on input "**********" at bounding box center [195, 153] width 311 height 16
click at [203, 145] on input "**********" at bounding box center [195, 153] width 311 height 16
type input "**********"
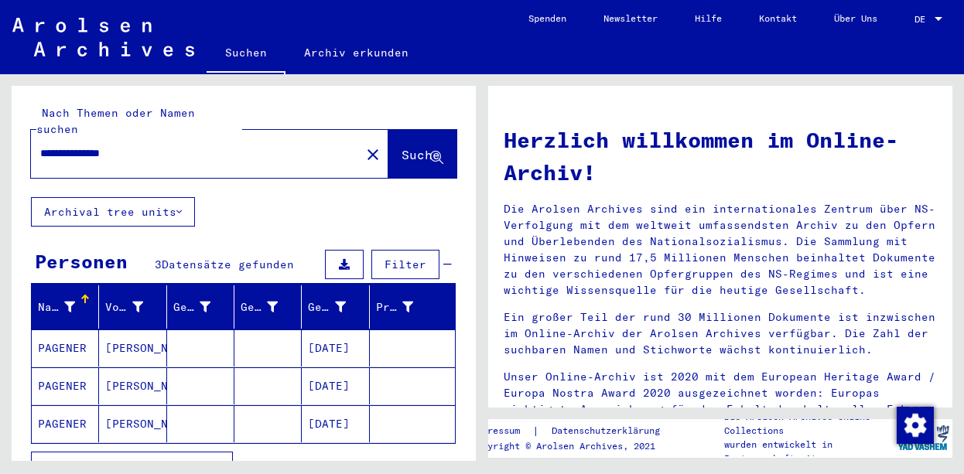
scroll to position [80, 0]
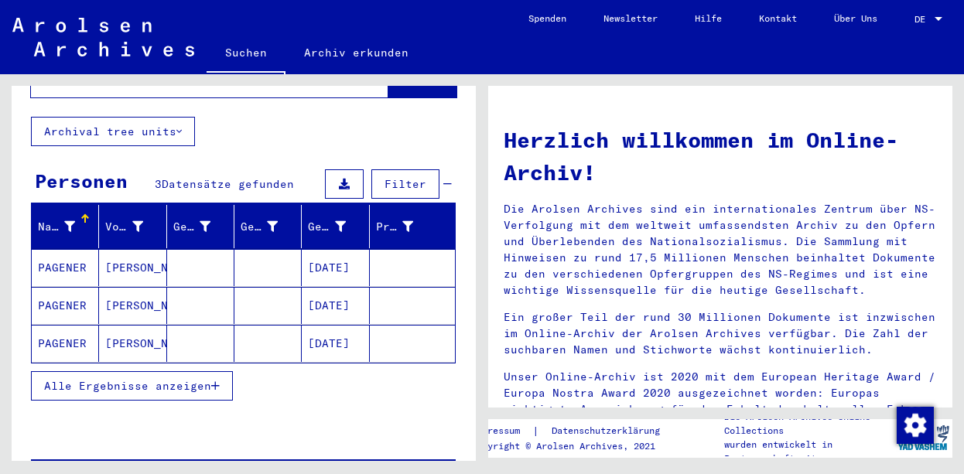
click at [131, 255] on mat-cell "[PERSON_NAME]" at bounding box center [132, 267] width 67 height 37
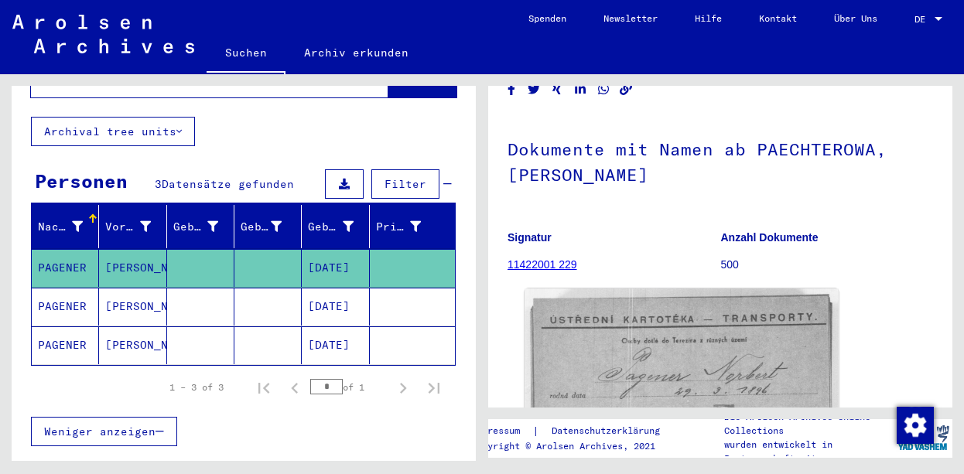
scroll to position [161, 0]
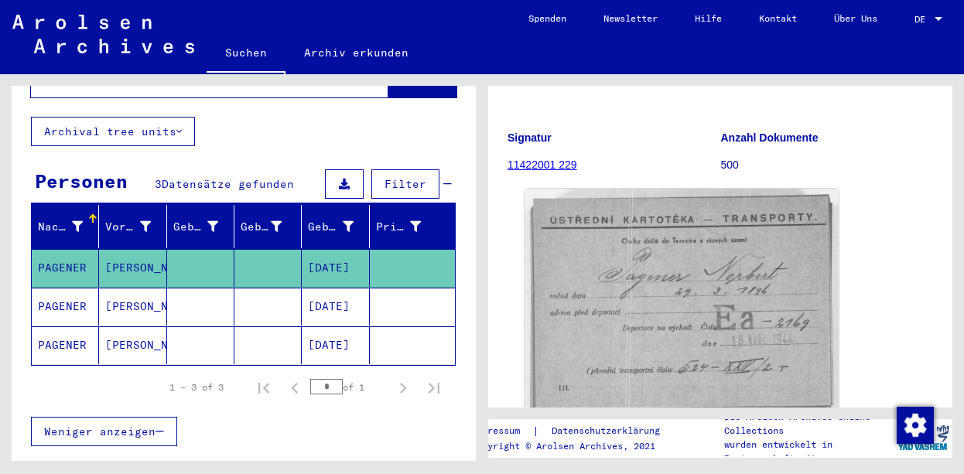
click at [606, 306] on img at bounding box center [680, 310] width 313 height 243
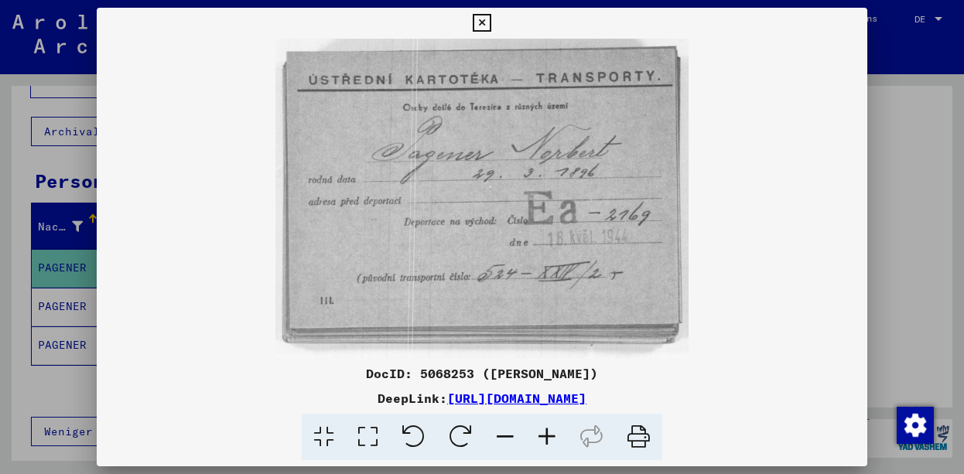
click at [490, 26] on icon at bounding box center [482, 23] width 18 height 19
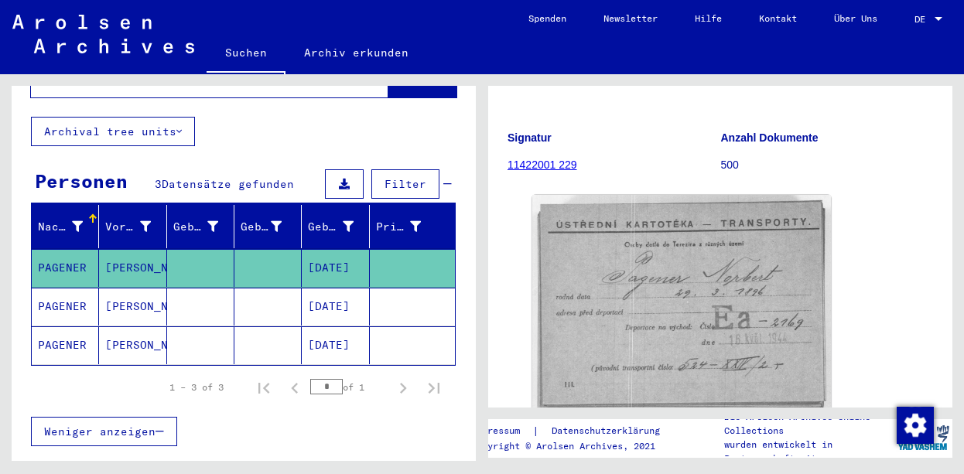
click at [97, 295] on mat-cell "PAGENER" at bounding box center [65, 307] width 67 height 38
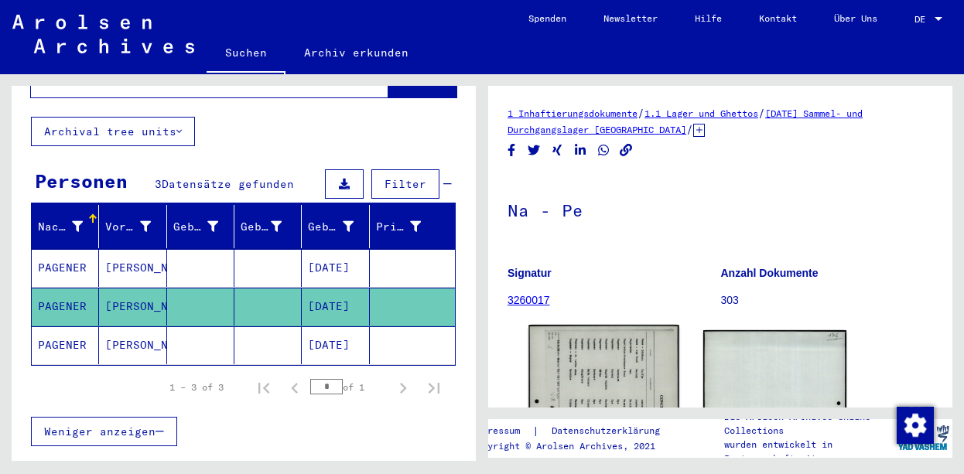
click at [603, 350] on img at bounding box center [603, 430] width 150 height 210
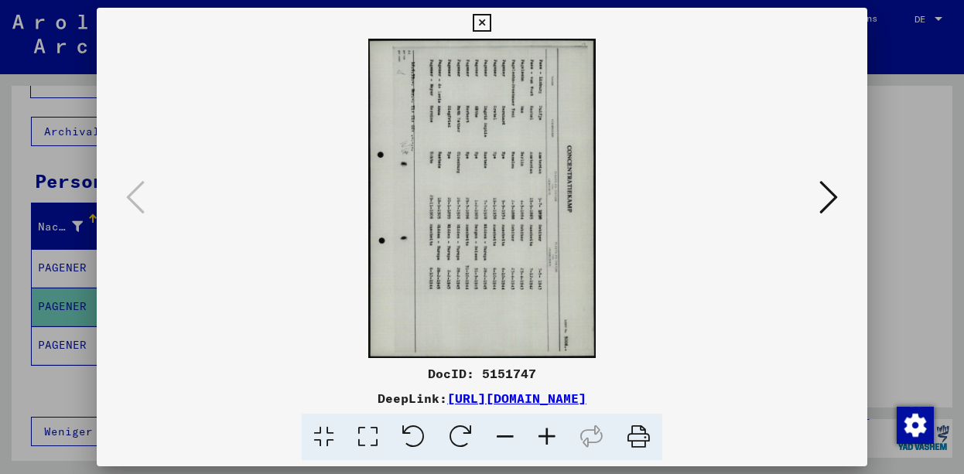
click at [414, 446] on icon at bounding box center [413, 437] width 47 height 47
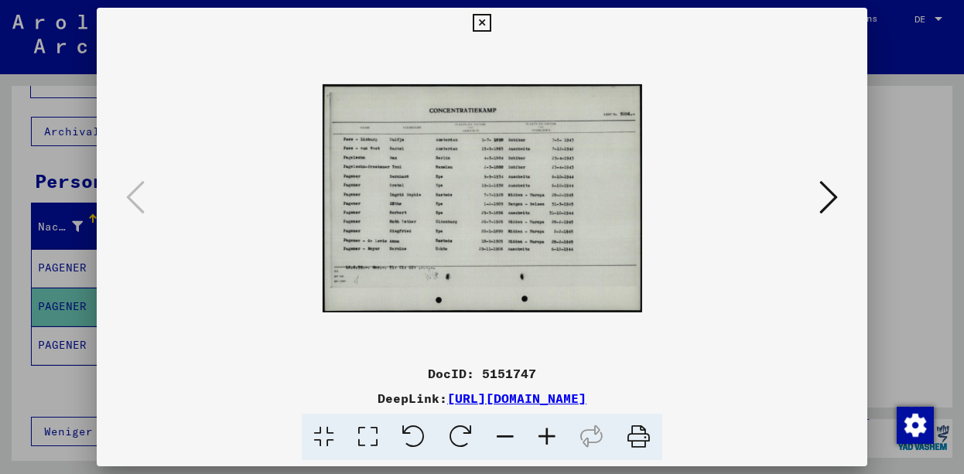
click at [548, 435] on icon at bounding box center [547, 437] width 42 height 47
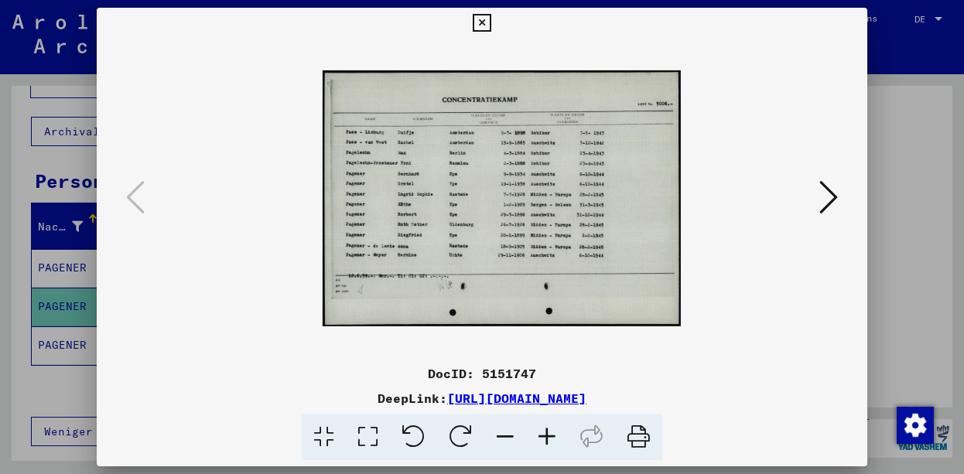
click at [548, 435] on icon at bounding box center [547, 437] width 42 height 47
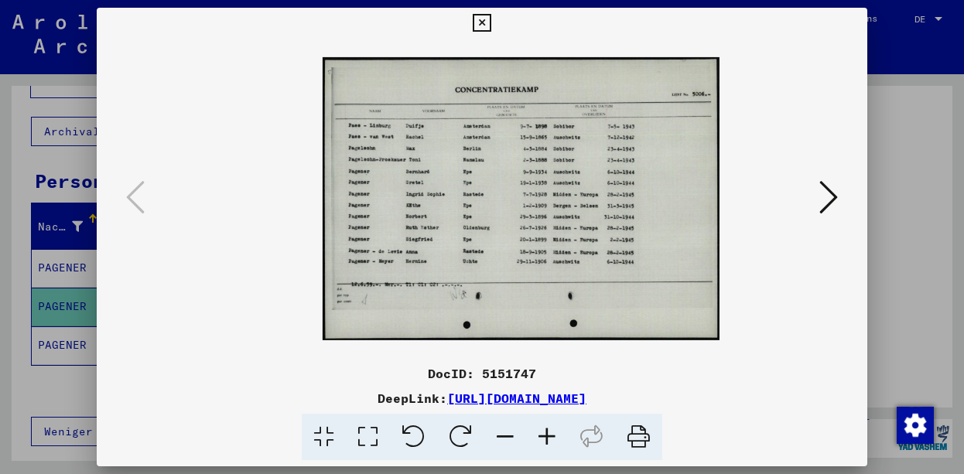
click at [548, 435] on icon at bounding box center [547, 437] width 42 height 47
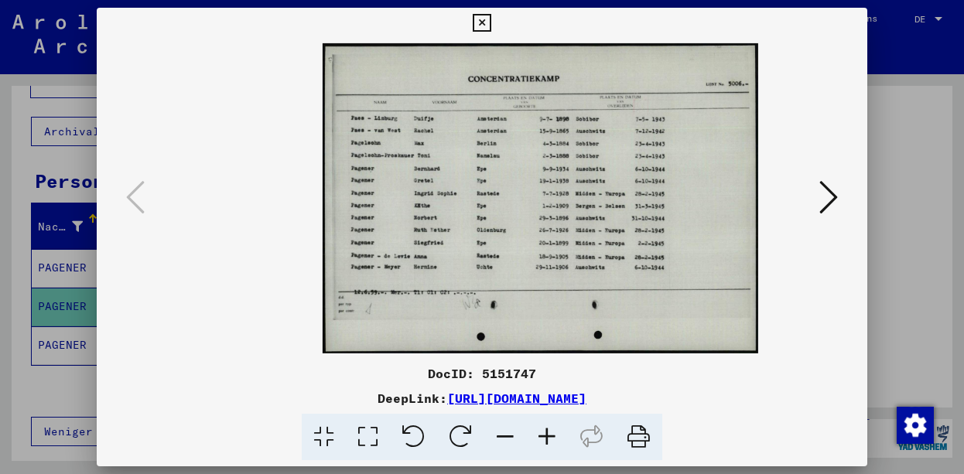
click at [548, 435] on icon at bounding box center [547, 437] width 42 height 47
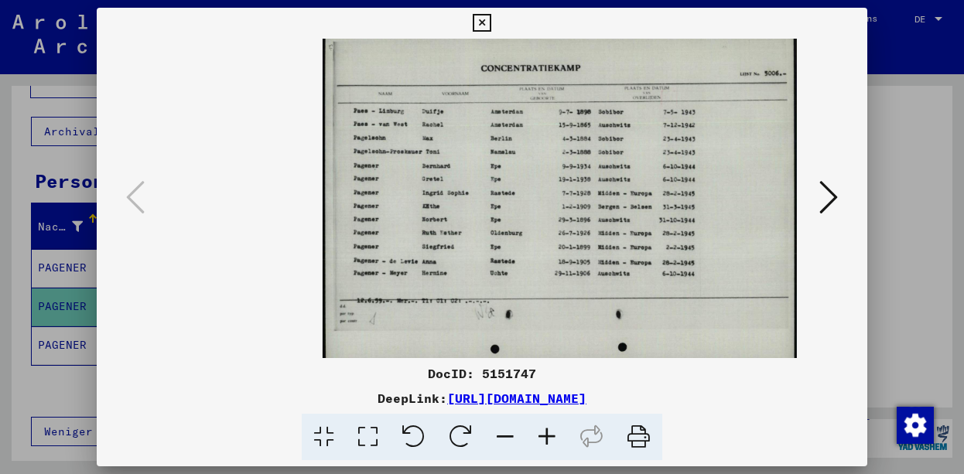
click at [548, 435] on icon at bounding box center [547, 437] width 42 height 47
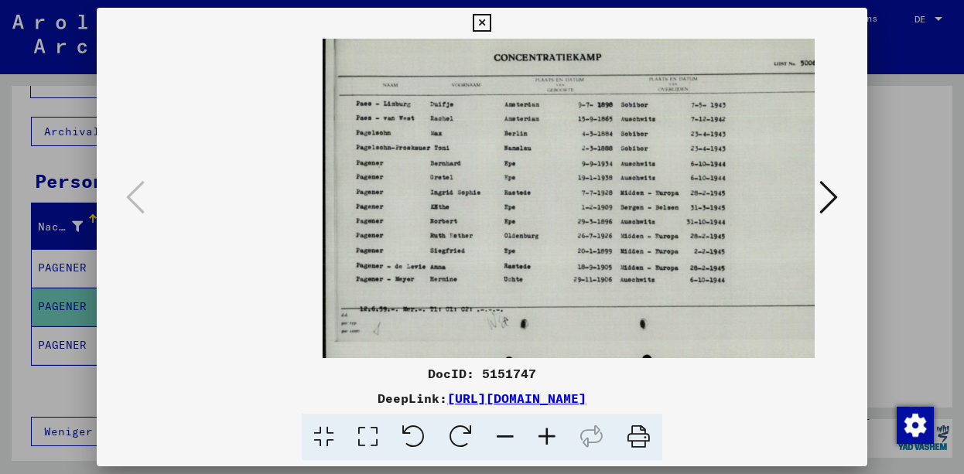
click at [548, 435] on icon at bounding box center [547, 437] width 42 height 47
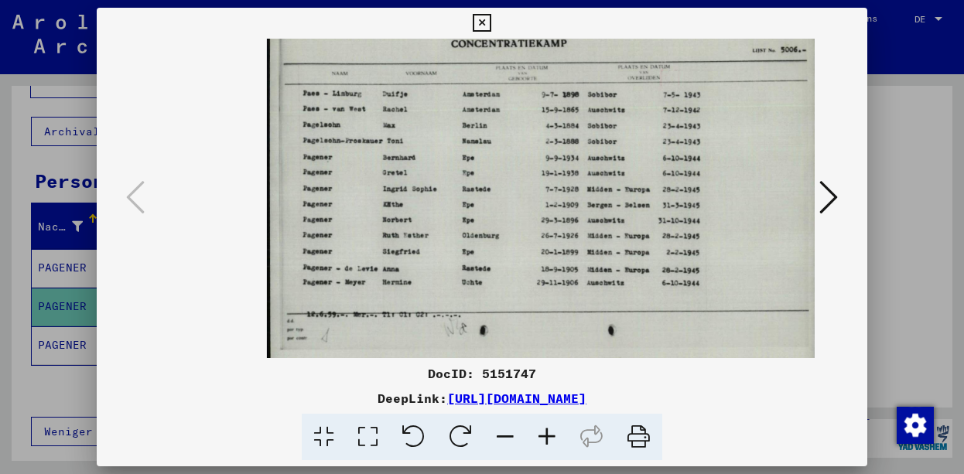
scroll to position [2, 56]
drag, startPoint x: 606, startPoint y: 299, endPoint x: 364, endPoint y: 298, distance: 242.1
click at [364, 298] on img at bounding box center [541, 197] width 551 height 394
click at [547, 441] on icon at bounding box center [547, 437] width 42 height 47
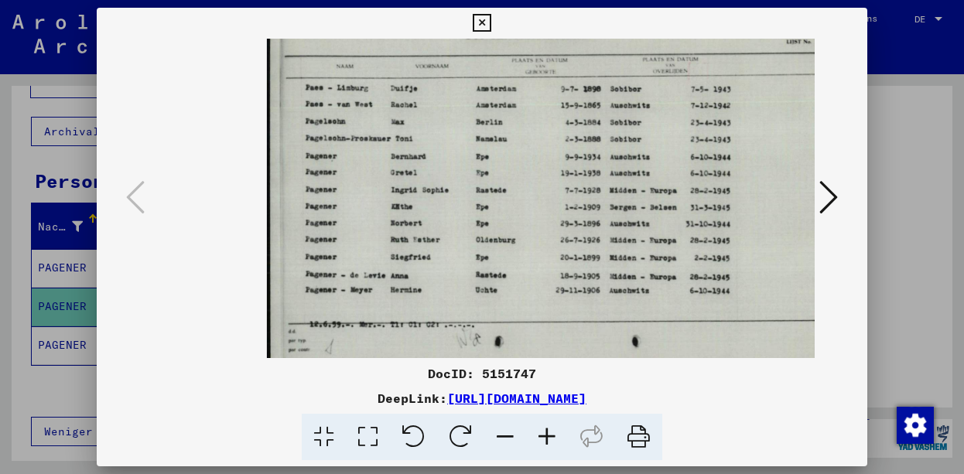
click at [547, 441] on icon at bounding box center [547, 437] width 42 height 47
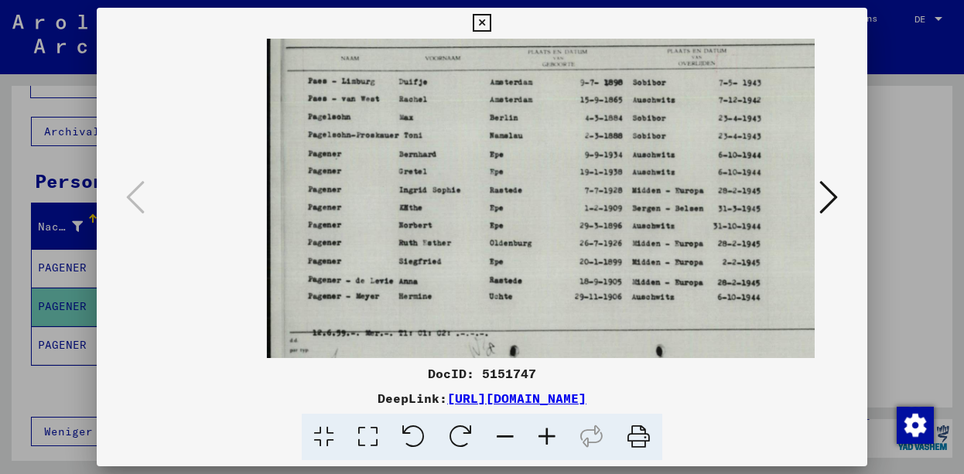
click at [547, 441] on icon at bounding box center [547, 437] width 42 height 47
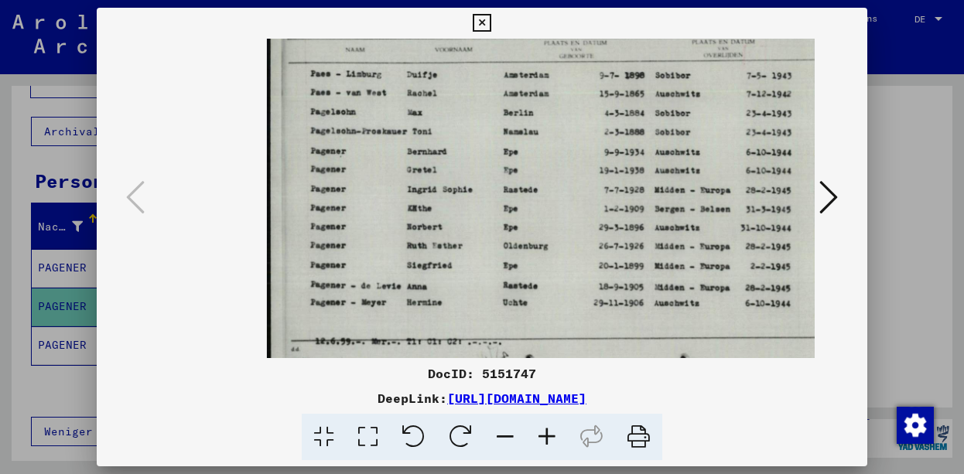
click at [547, 441] on icon at bounding box center [547, 437] width 42 height 47
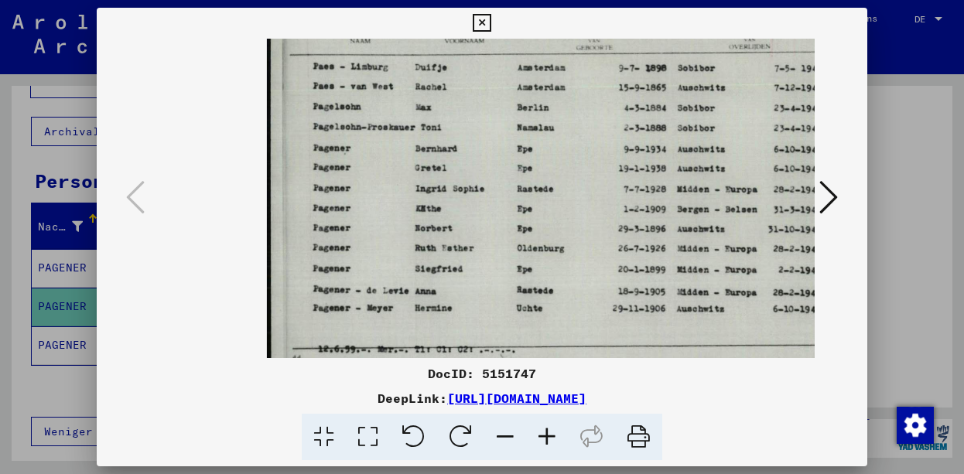
click at [547, 441] on icon at bounding box center [547, 437] width 42 height 47
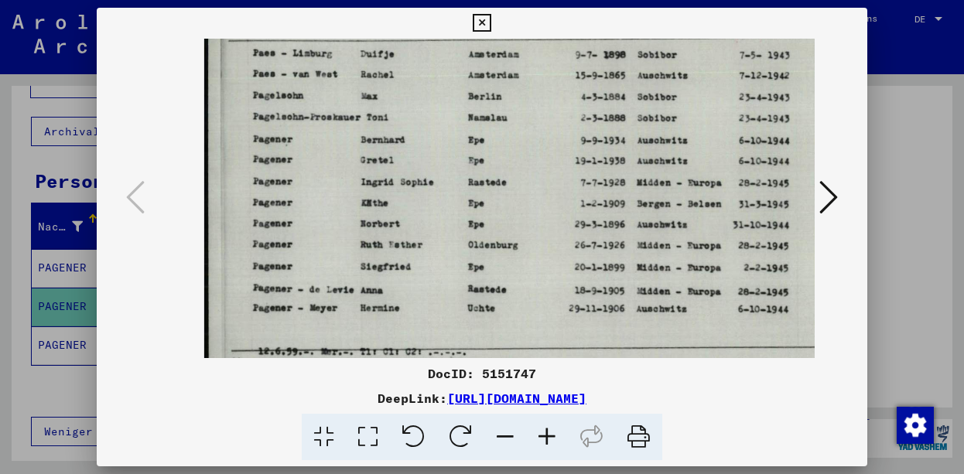
scroll to position [8, 119]
drag, startPoint x: 579, startPoint y: 268, endPoint x: 500, endPoint y: 270, distance: 79.7
click at [500, 270] on img at bounding box center [575, 189] width 745 height 531
click at [828, 202] on icon at bounding box center [828, 197] width 19 height 37
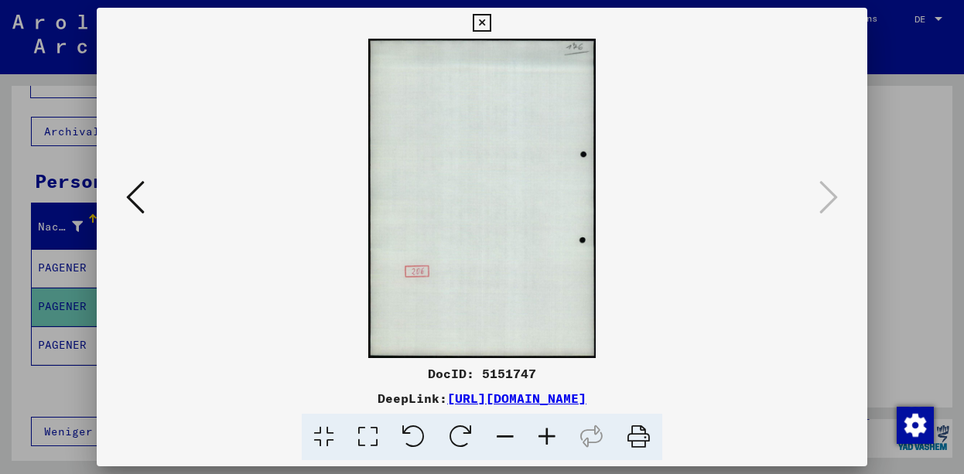
click at [490, 22] on icon at bounding box center [482, 23] width 18 height 19
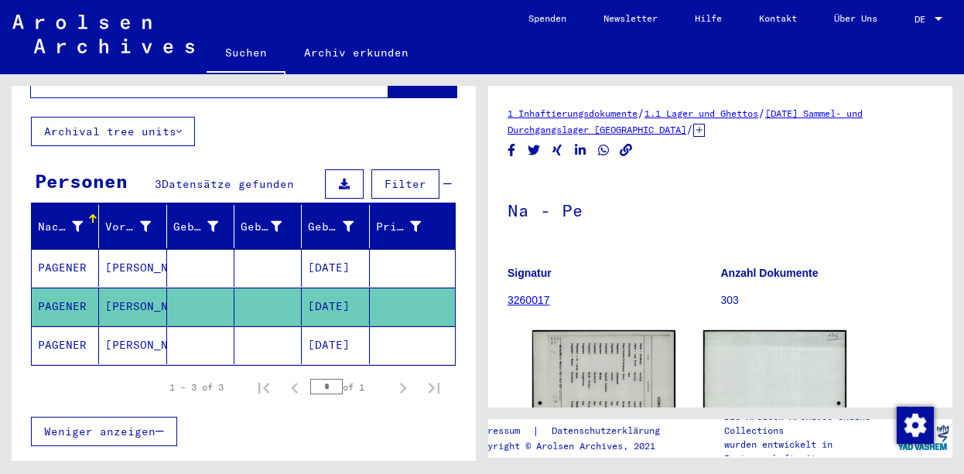
click at [72, 330] on mat-cell "PAGENER" at bounding box center [65, 345] width 67 height 38
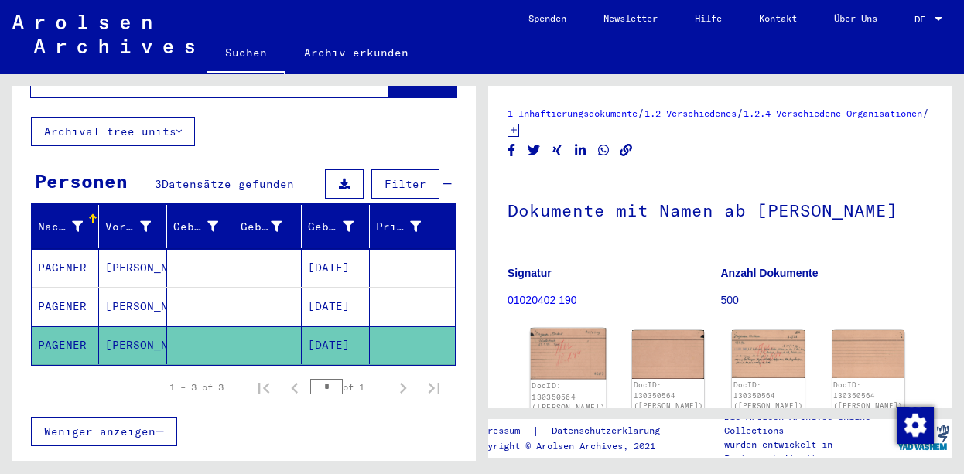
click at [559, 335] on img at bounding box center [569, 354] width 76 height 51
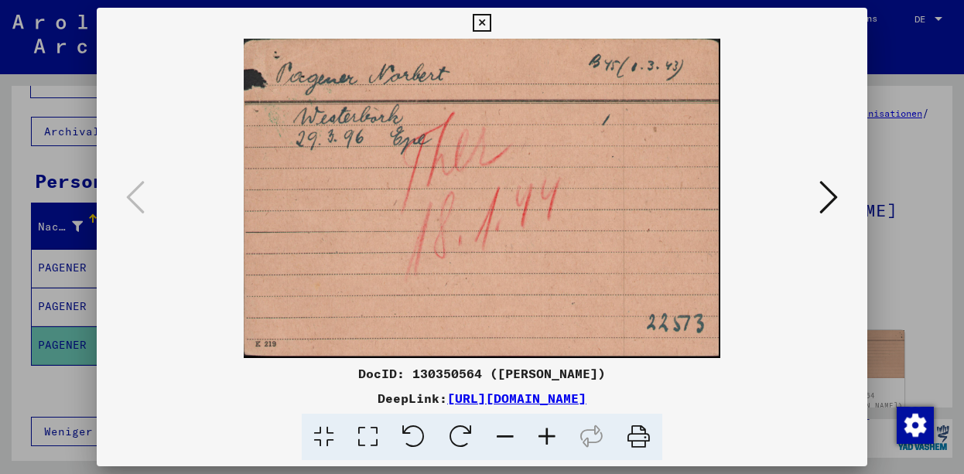
click at [828, 200] on icon at bounding box center [828, 197] width 19 height 37
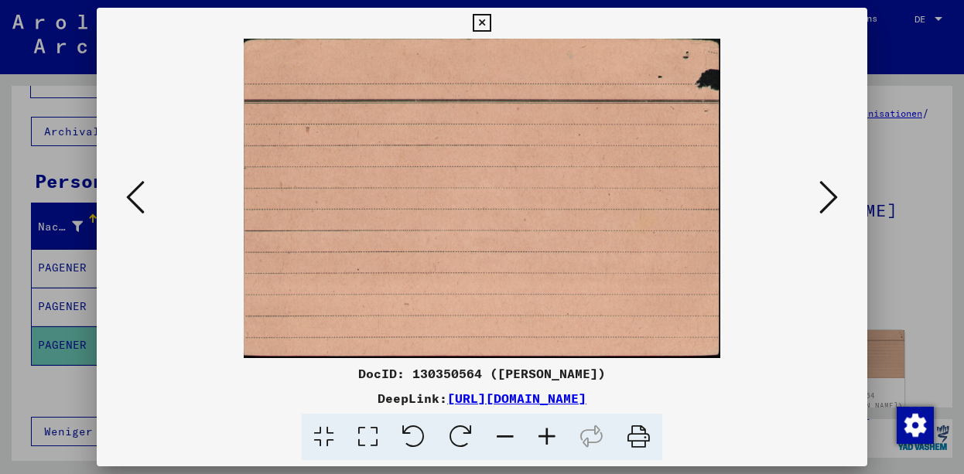
click at [126, 194] on icon at bounding box center [135, 197] width 19 height 37
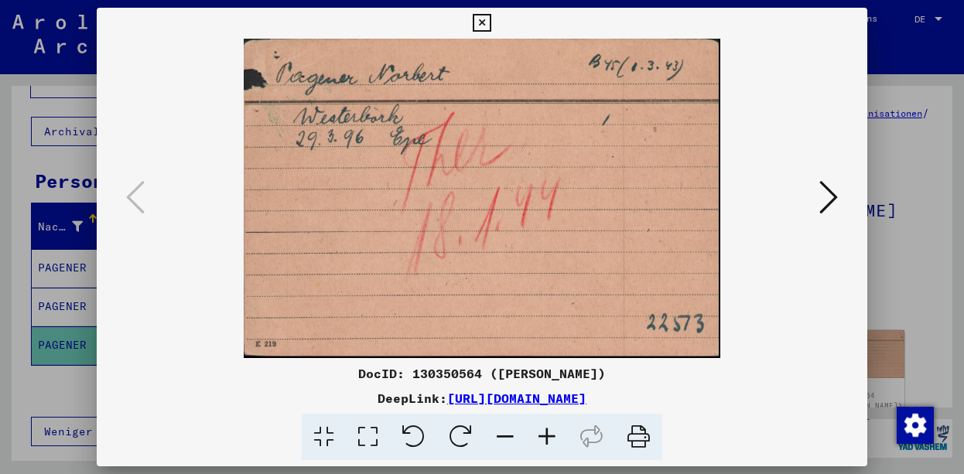
click at [546, 428] on icon at bounding box center [547, 437] width 42 height 47
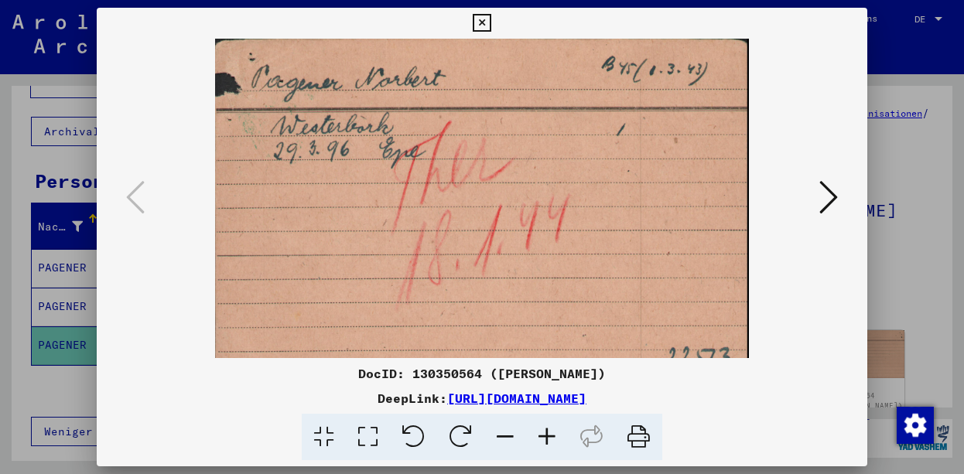
click at [546, 428] on icon at bounding box center [547, 437] width 42 height 47
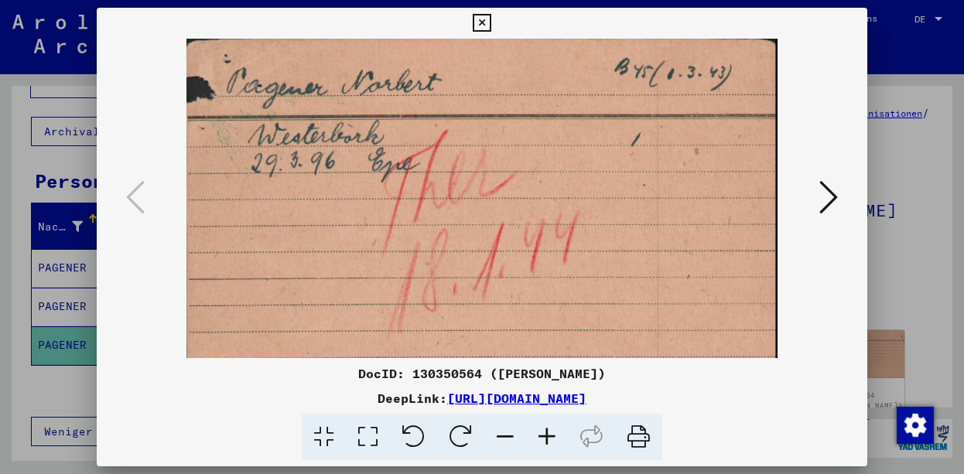
click at [546, 428] on icon at bounding box center [547, 437] width 42 height 47
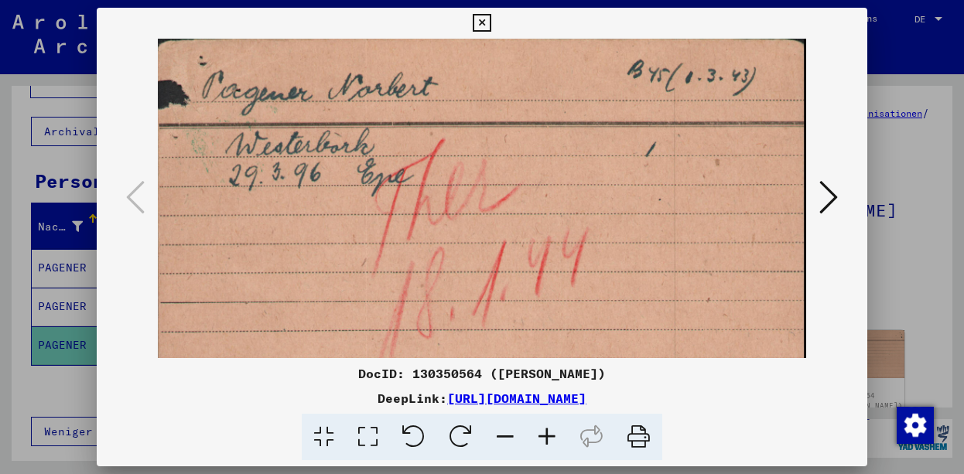
click at [546, 428] on icon at bounding box center [547, 437] width 42 height 47
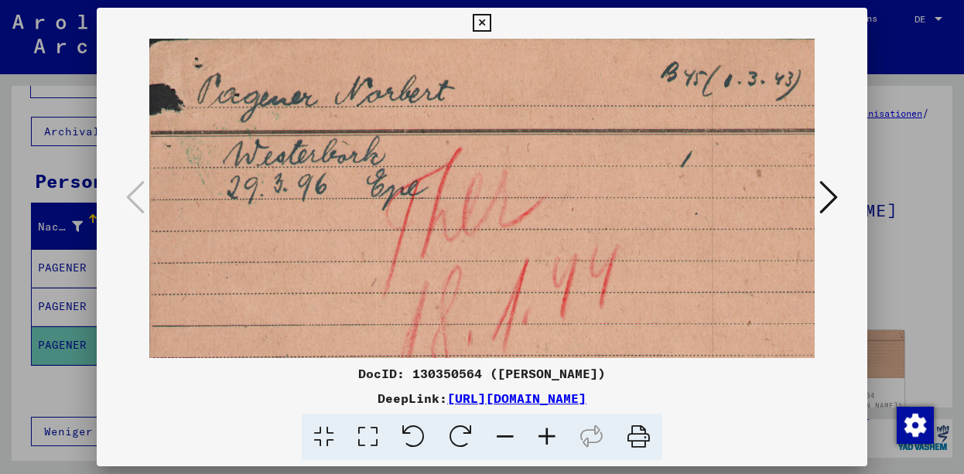
click at [546, 428] on icon at bounding box center [547, 437] width 42 height 47
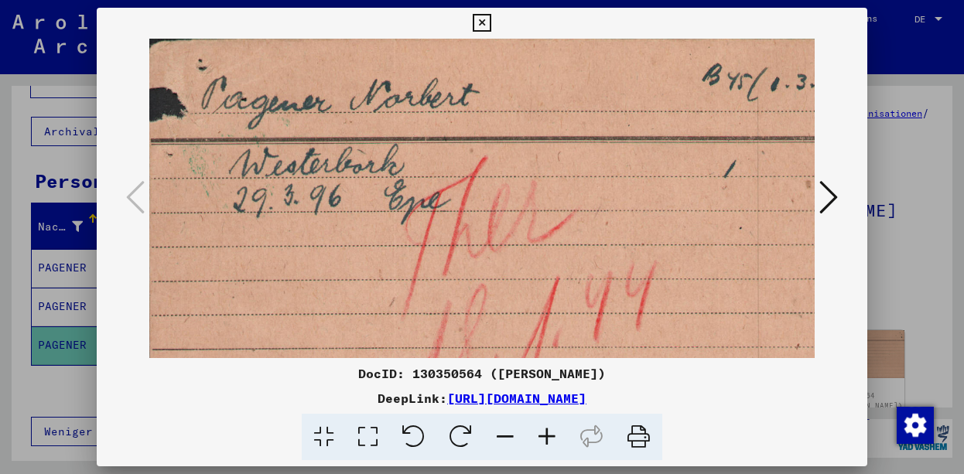
click at [490, 26] on icon at bounding box center [482, 23] width 18 height 19
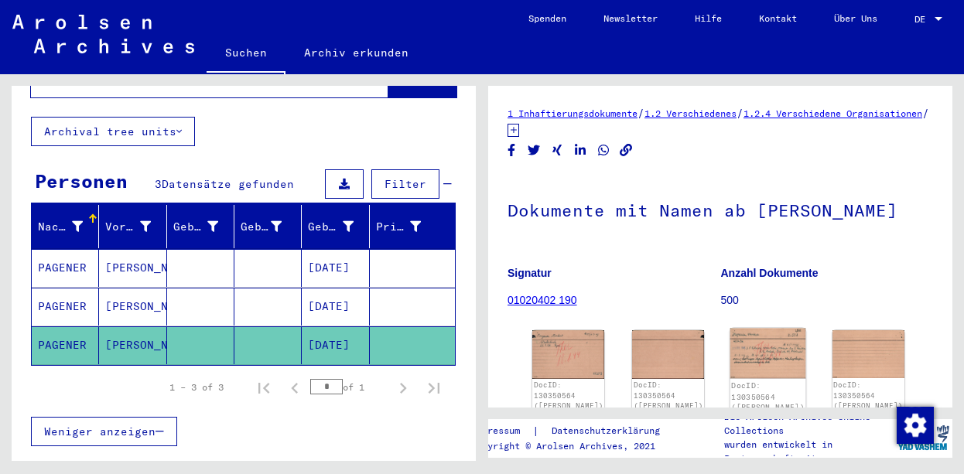
click at [730, 355] on img at bounding box center [768, 354] width 76 height 50
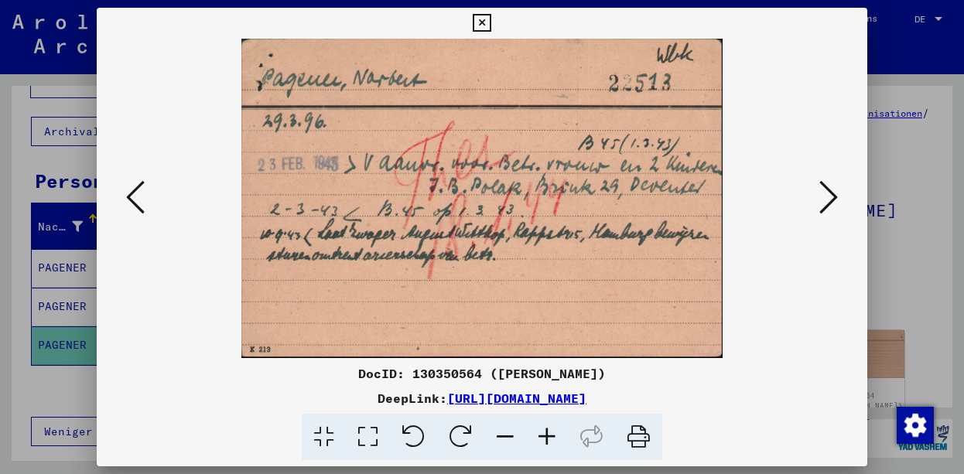
click at [547, 442] on icon at bounding box center [547, 437] width 42 height 47
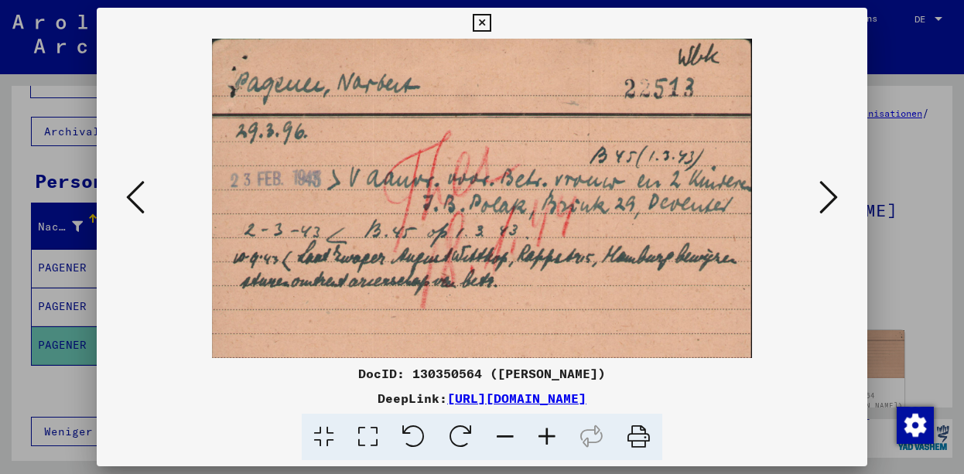
click at [547, 442] on icon at bounding box center [547, 437] width 42 height 47
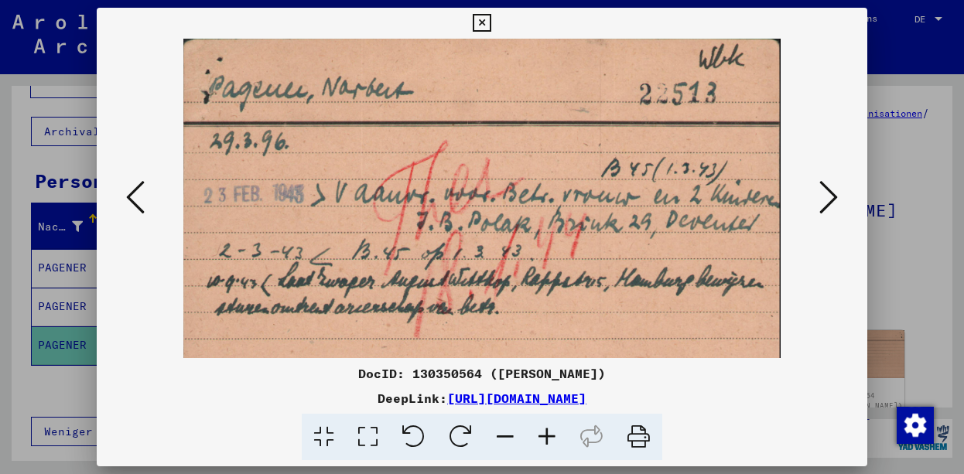
click at [546, 442] on icon at bounding box center [547, 437] width 42 height 47
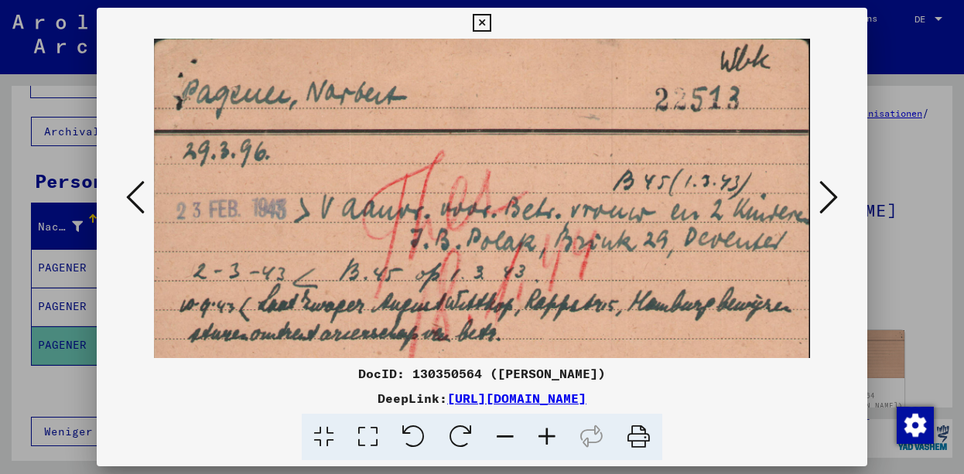
click at [546, 442] on icon at bounding box center [547, 437] width 42 height 47
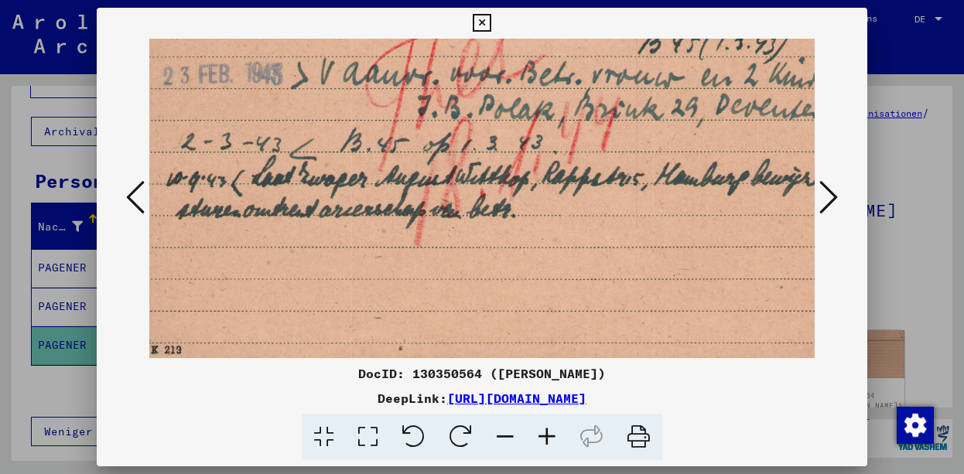
scroll to position [150, 14]
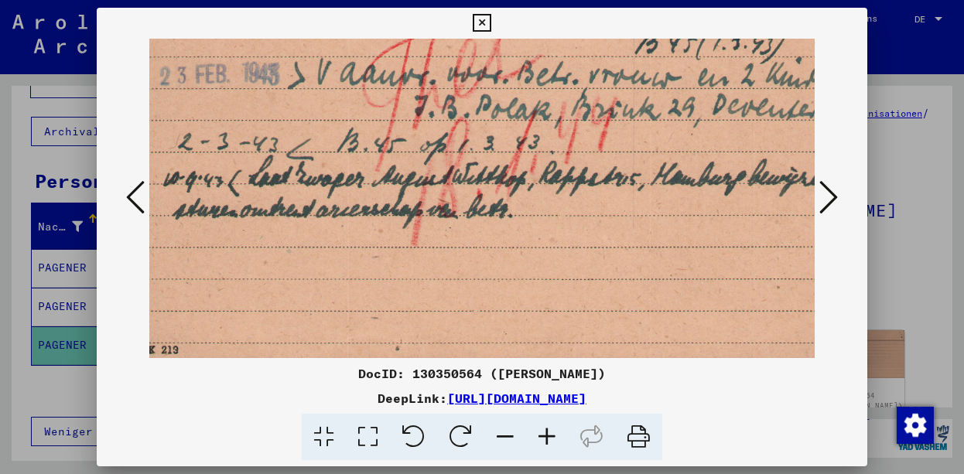
drag, startPoint x: 424, startPoint y: 292, endPoint x: 502, endPoint y: 143, distance: 168.5
click at [502, 143] on img at bounding box center [492, 126] width 714 height 474
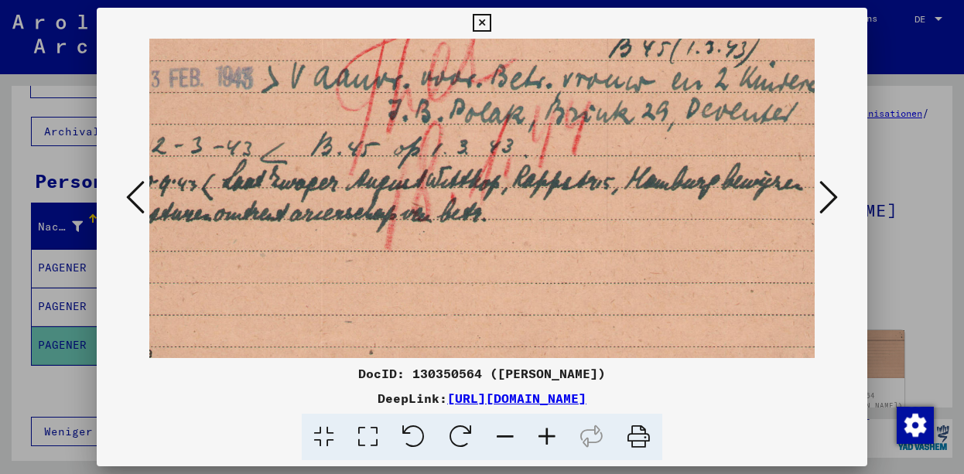
scroll to position [130, 0]
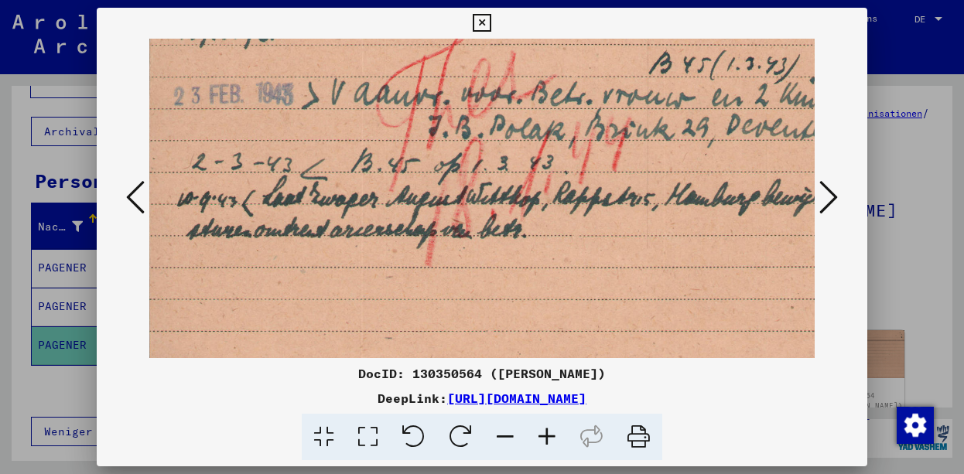
drag, startPoint x: 502, startPoint y: 143, endPoint x: 563, endPoint y: 162, distance: 63.9
click at [563, 162] on img at bounding box center [506, 146] width 714 height 474
click at [490, 24] on icon at bounding box center [482, 23] width 18 height 19
